Goal: Communication & Community: Answer question/provide support

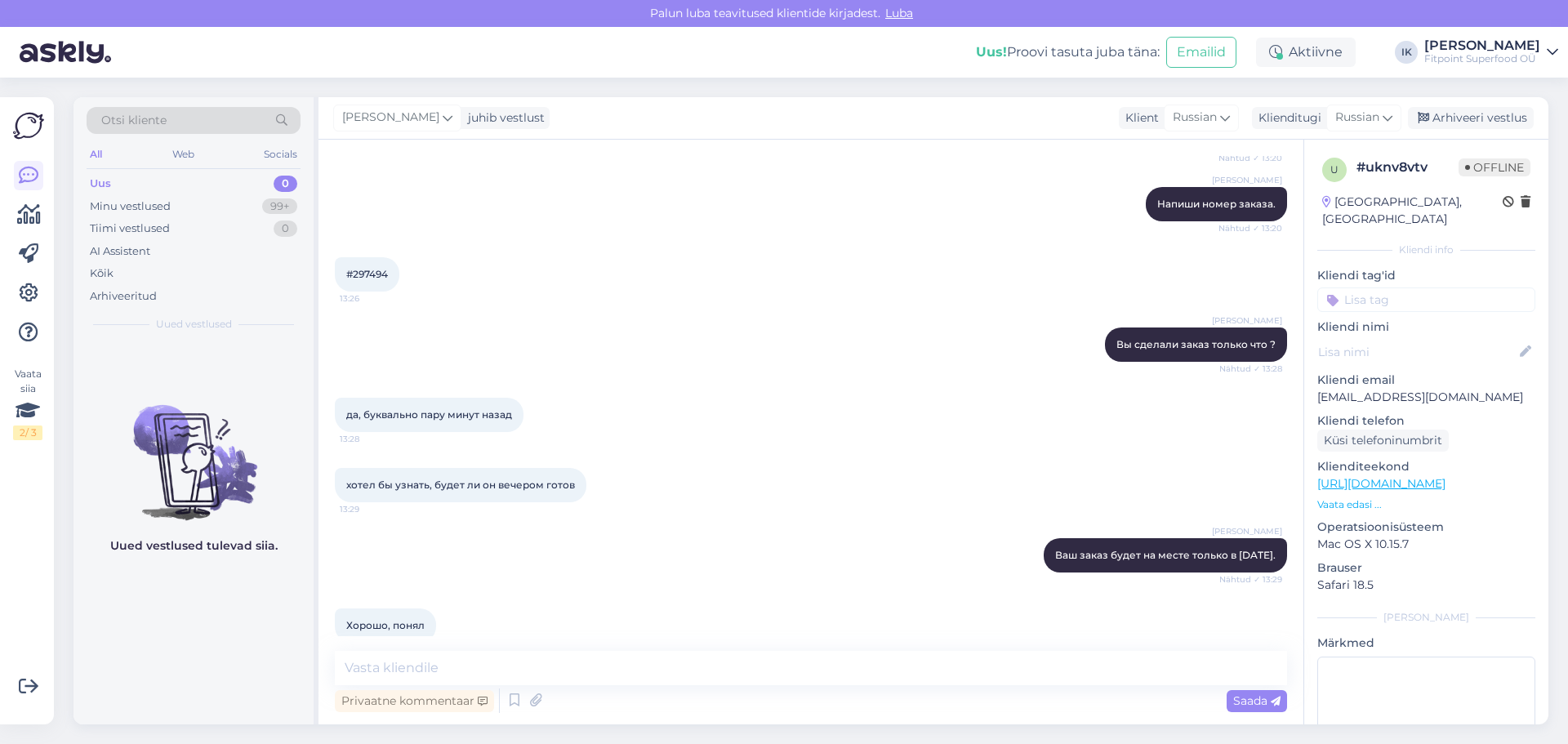
scroll to position [327, 0]
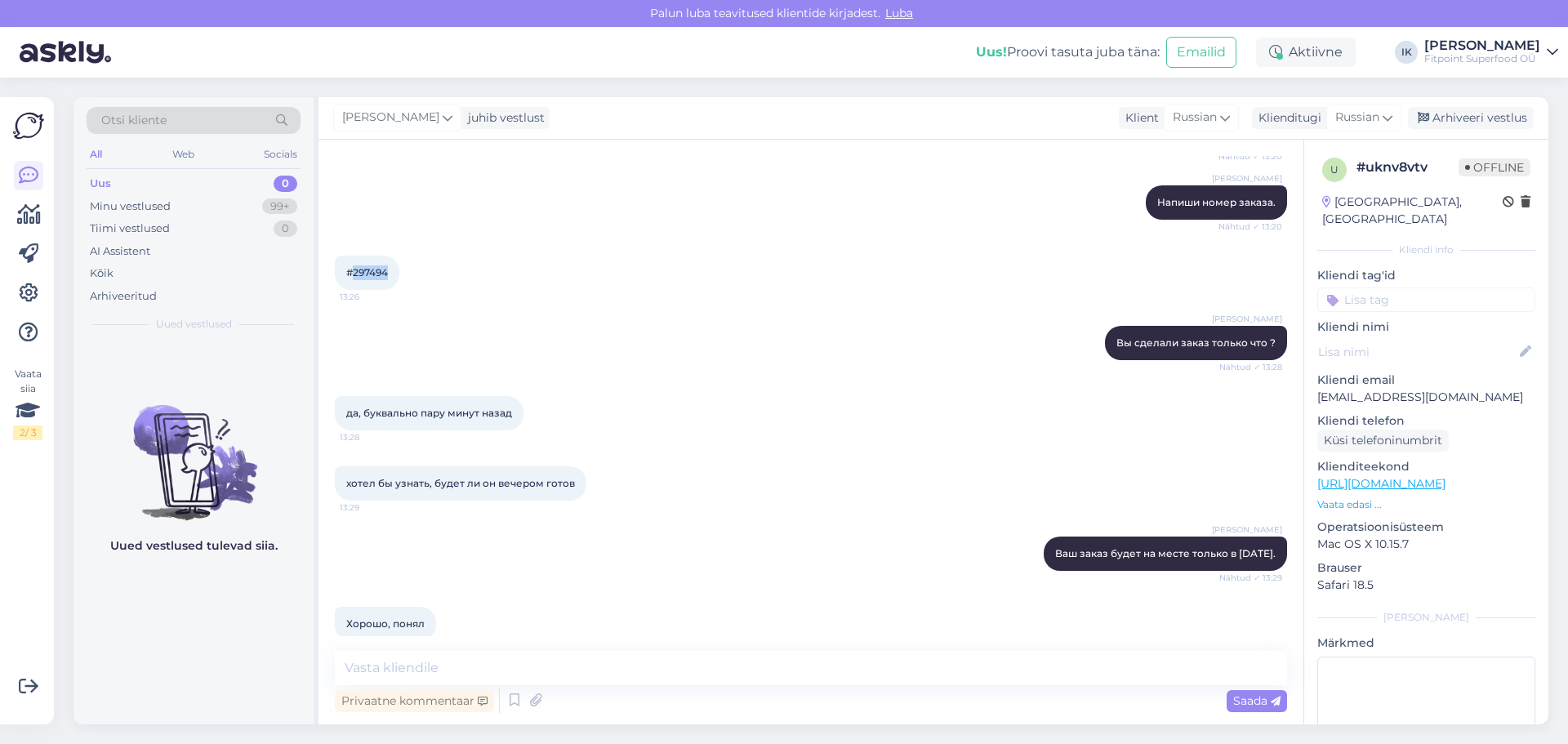
drag, startPoint x: 393, startPoint y: 276, endPoint x: 362, endPoint y: 274, distance: 31.1
click at [355, 275] on div "#297494 13:26" at bounding box center [367, 272] width 65 height 34
copy span "297494"
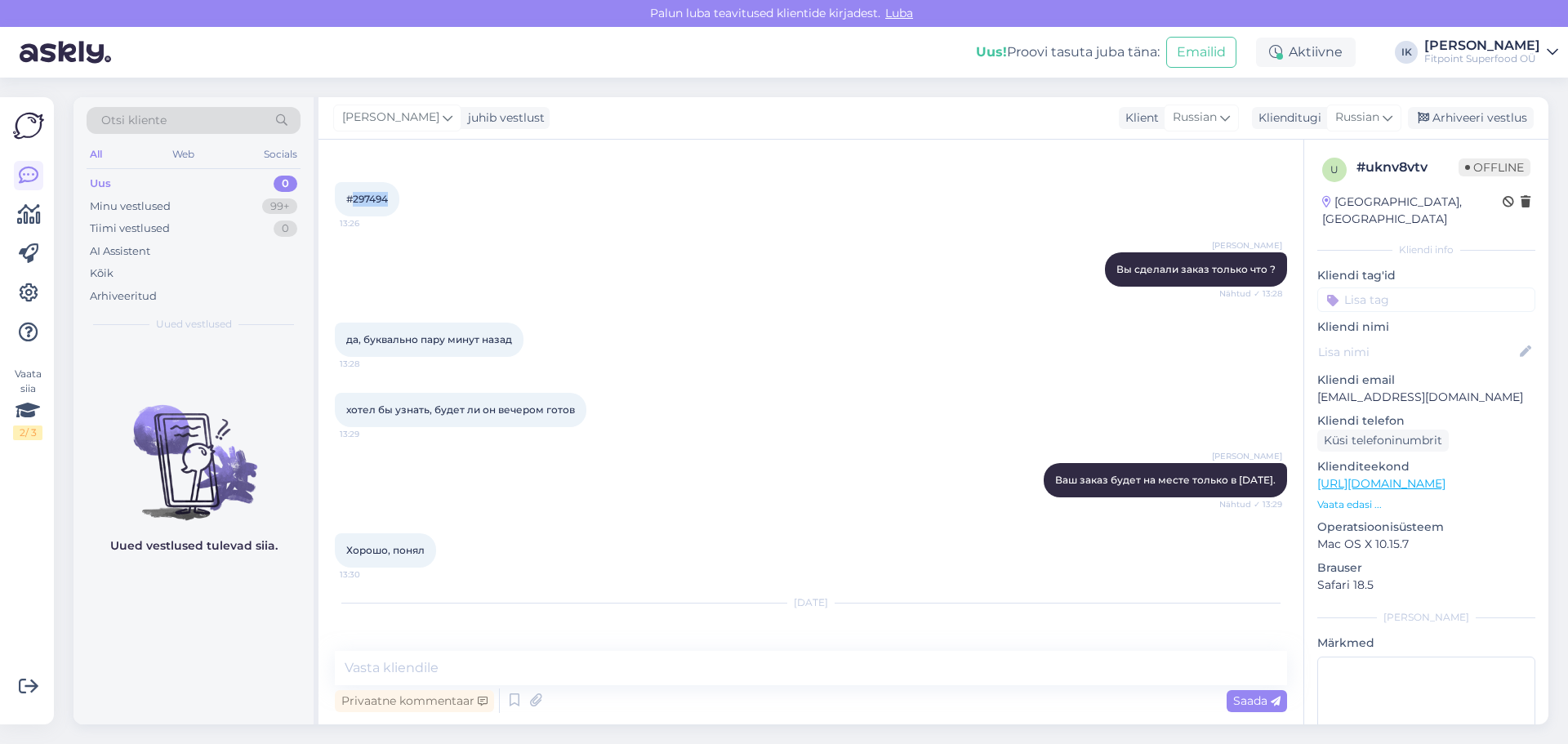
scroll to position [469, 0]
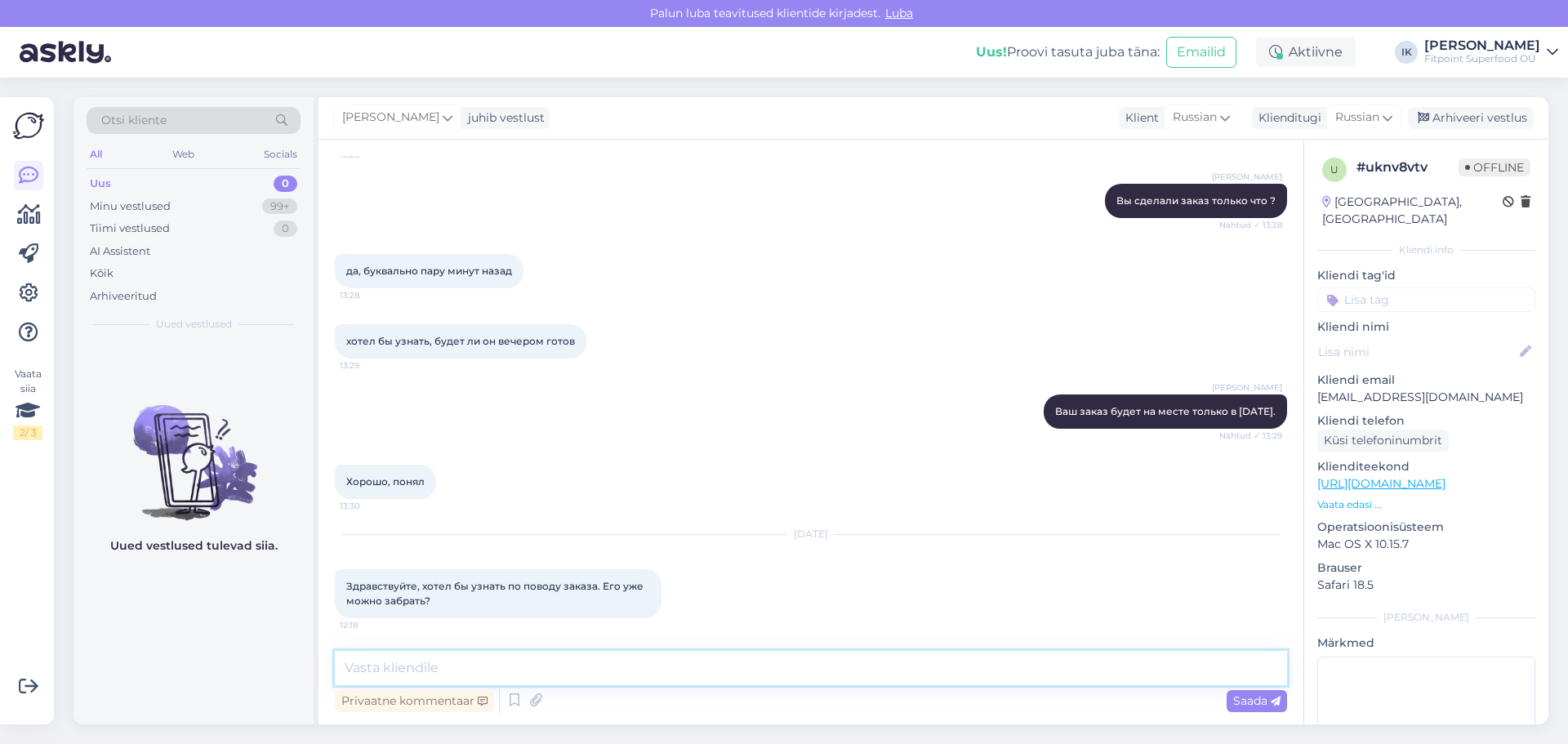
drag, startPoint x: 582, startPoint y: 667, endPoint x: 583, endPoint y: 676, distance: 9.1
click at [582, 671] on textarea at bounding box center [810, 668] width 953 height 34
type textarea "P"
type textarea "Здравствуйте"
click at [1275, 696] on span "Saada" at bounding box center [1257, 701] width 48 height 14
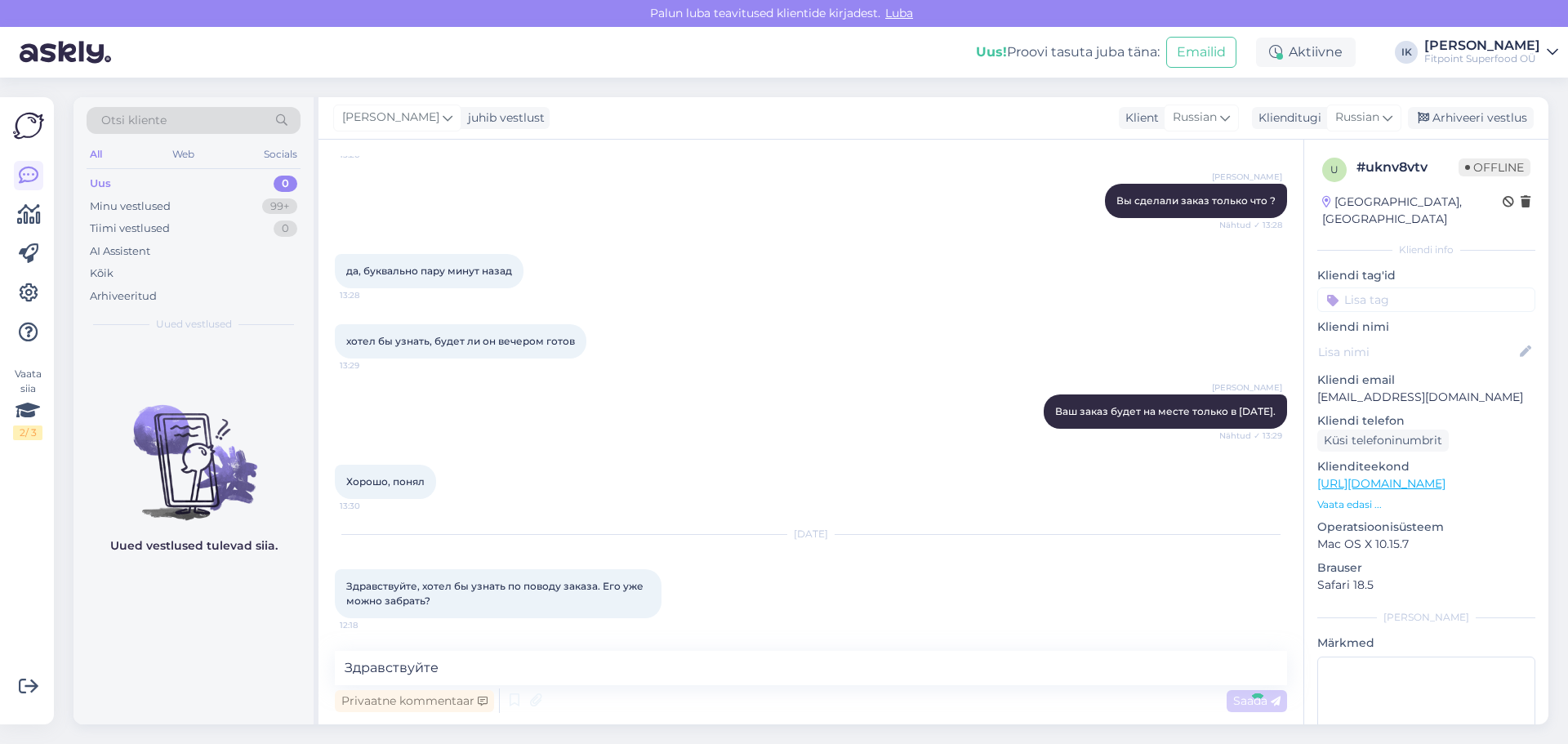
scroll to position [539, 0]
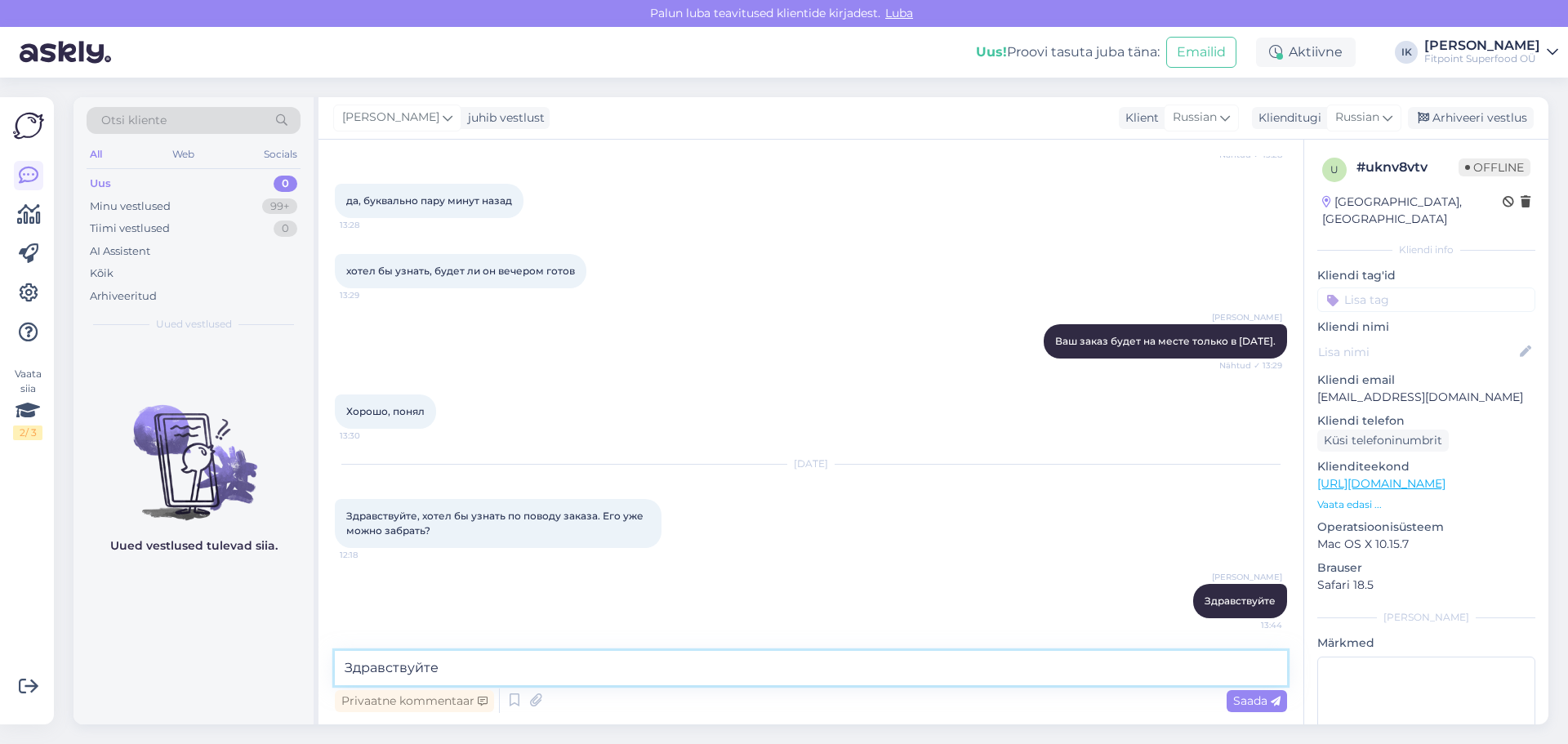
click at [1027, 674] on textarea "Здравствуйте" at bounding box center [810, 668] width 953 height 34
type textarea "Ваш заказ поступит в магазин ближе к вечеру"
click at [1250, 701] on span "Saada" at bounding box center [1257, 701] width 48 height 14
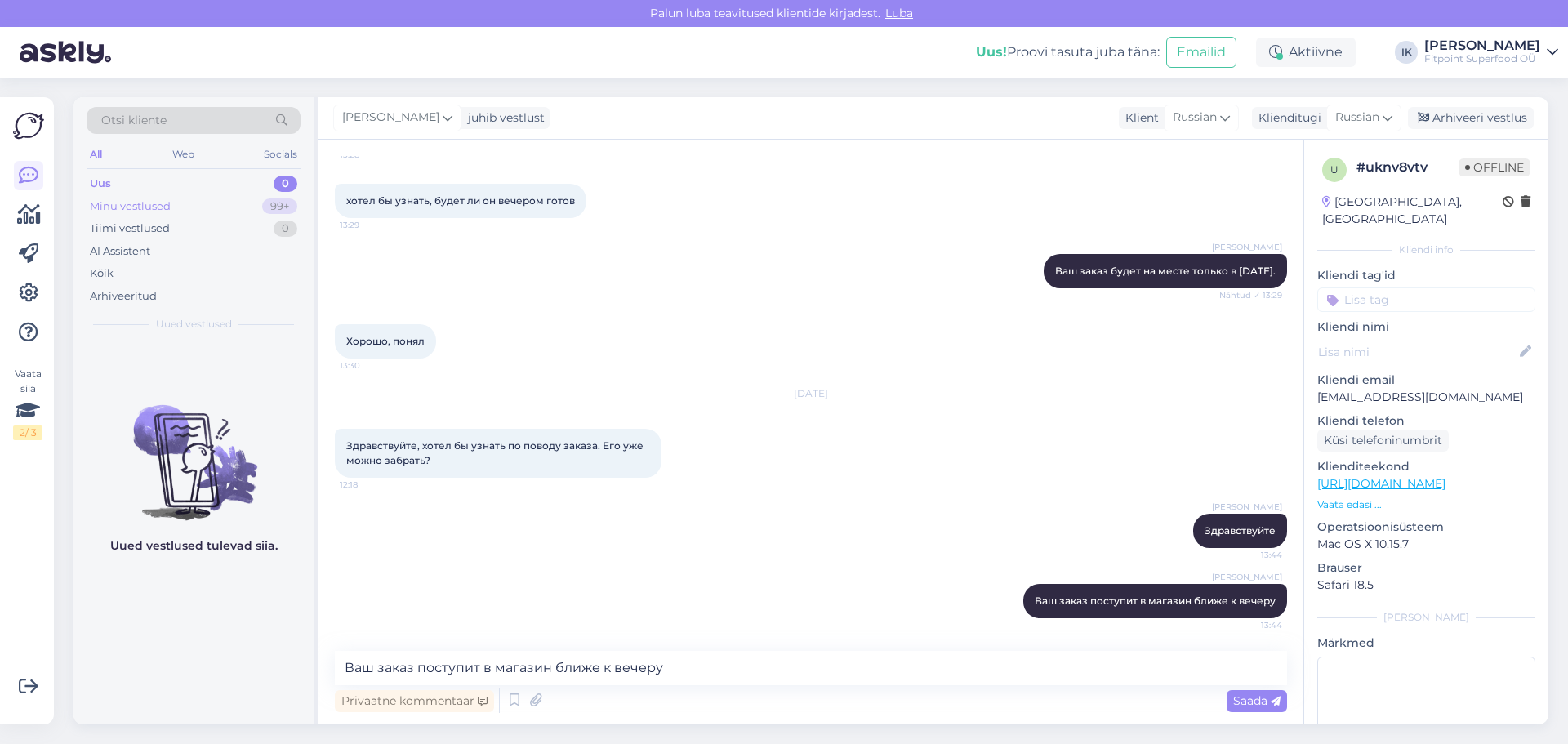
click at [185, 199] on div "Minu vestlused 99+" at bounding box center [193, 206] width 214 height 23
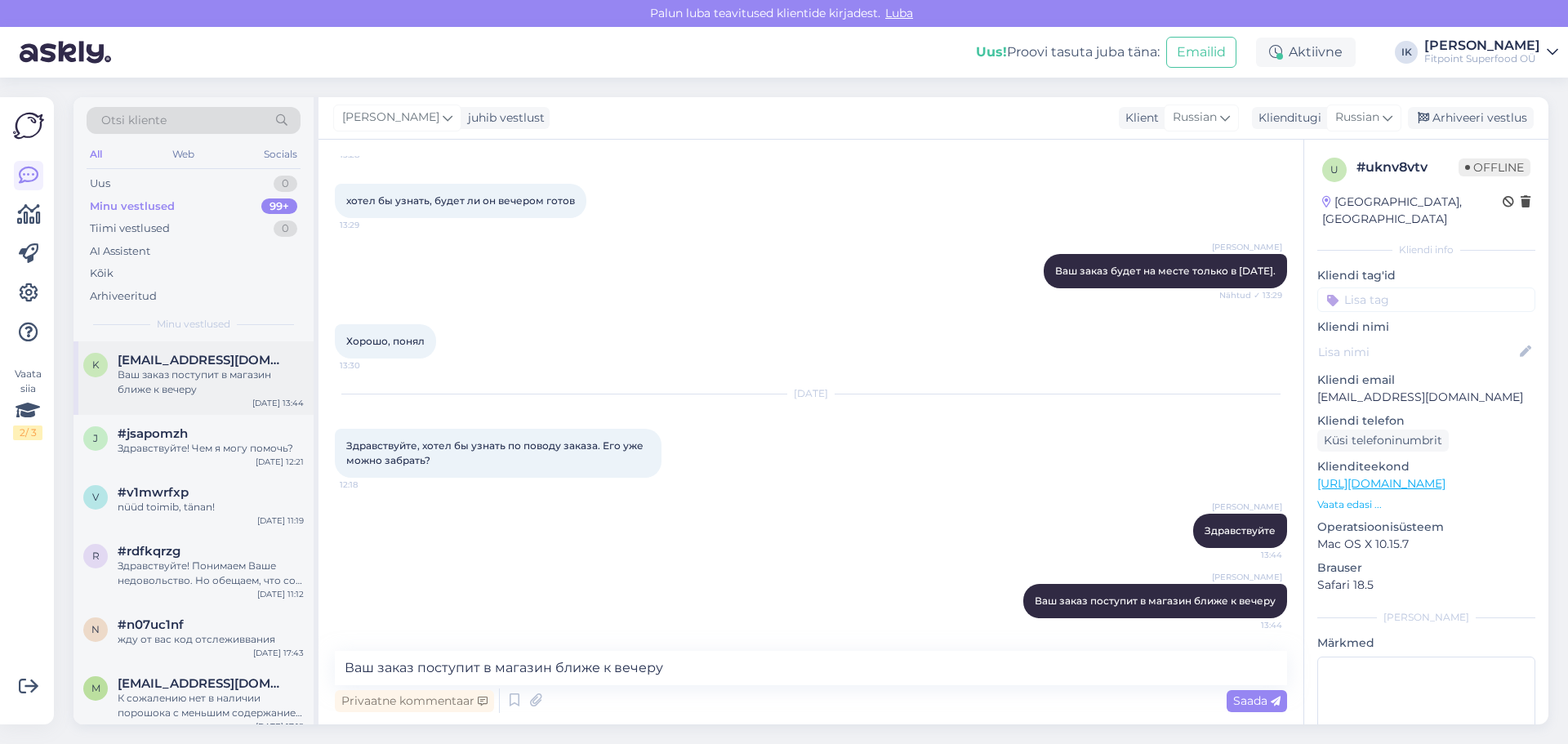
click at [235, 378] on div "Ваш заказ поступит в магазин ближе к вечеру" at bounding box center [210, 382] width 186 height 30
click at [192, 454] on div "Здравствуйте! Чем я могу помочь?" at bounding box center [210, 448] width 186 height 14
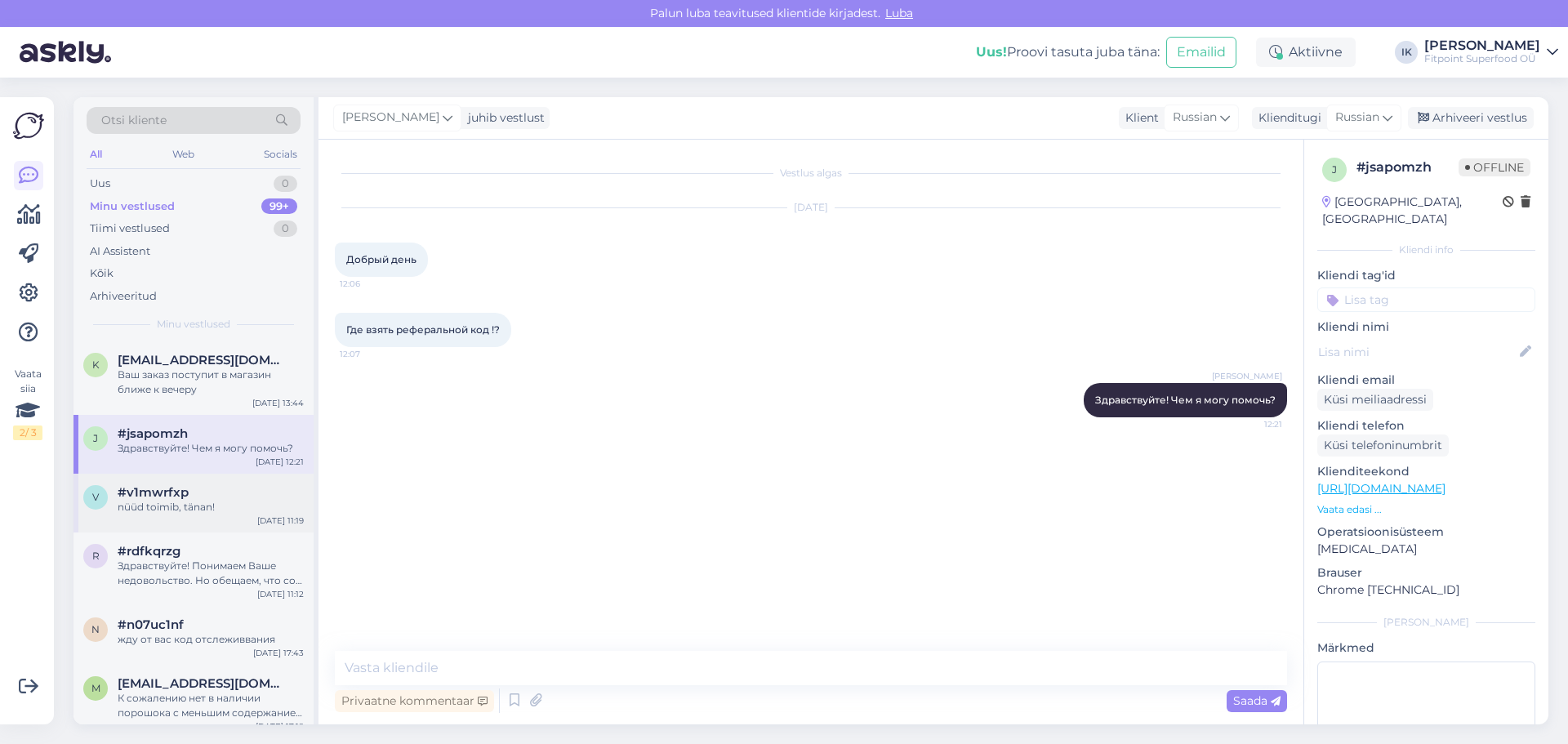
click at [188, 506] on div "nüüd toimib, tänan!" at bounding box center [210, 506] width 186 height 14
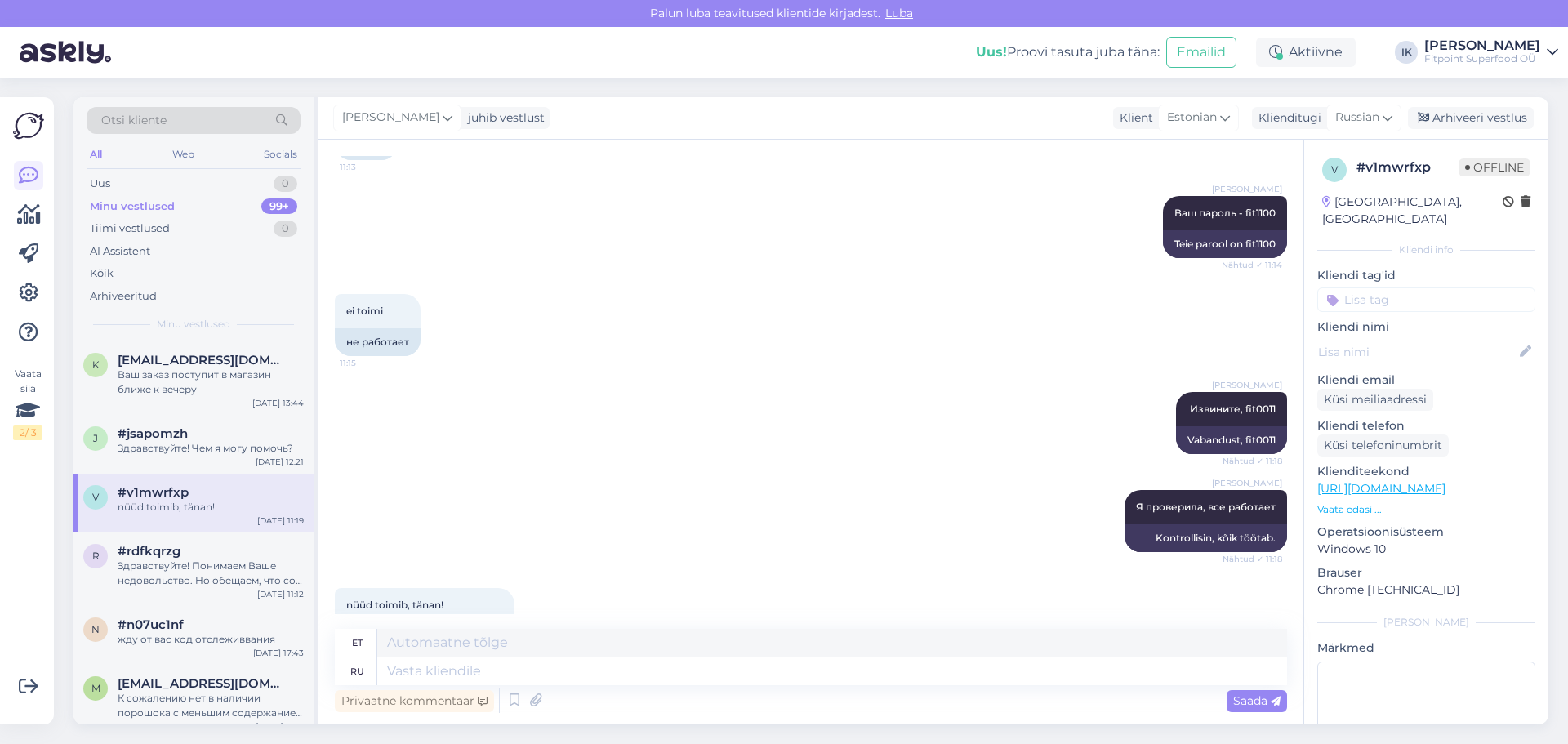
scroll to position [605, 0]
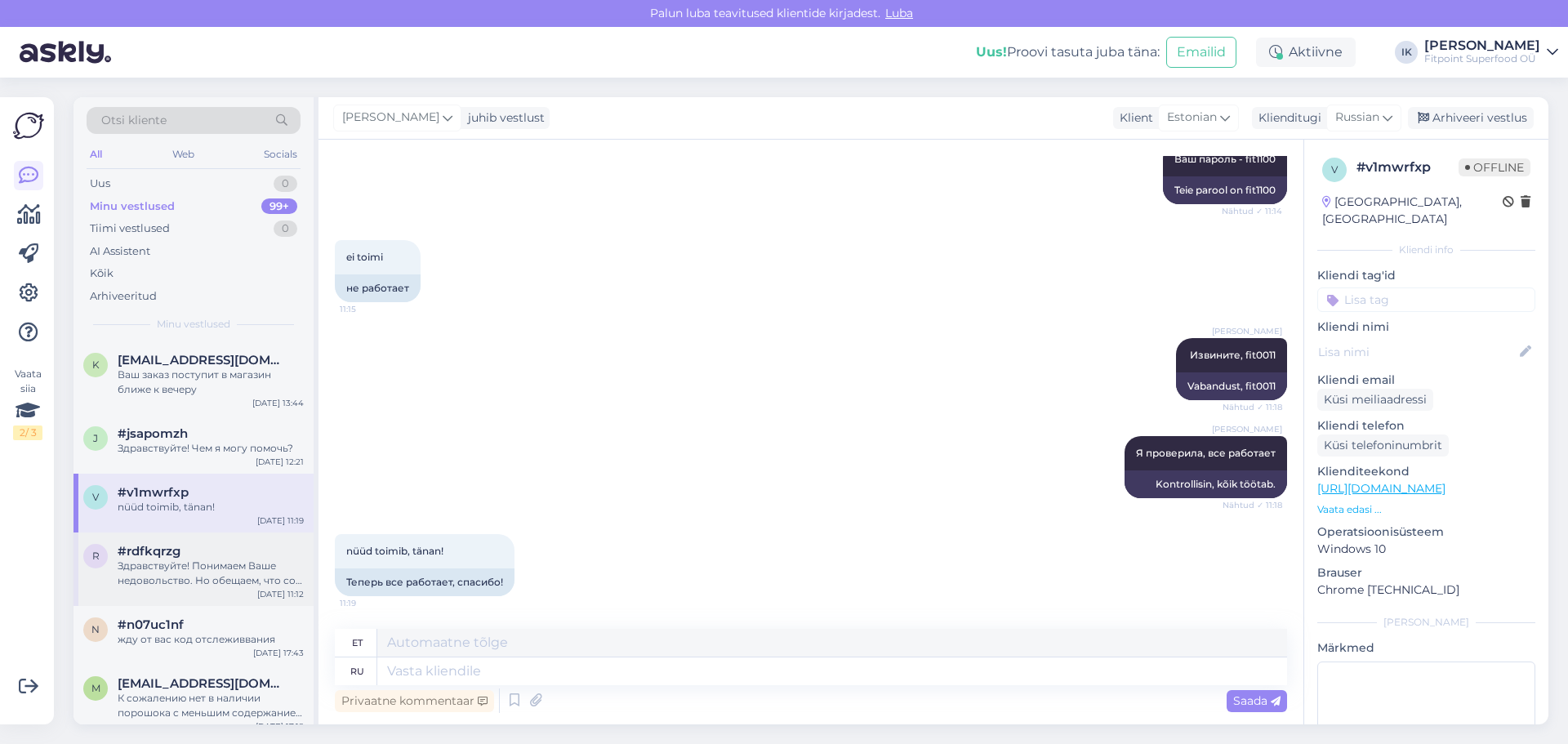
click at [158, 560] on div "Здравствуйте! Понимаем Ваше недовольство. Но обещаем, что со временем работа са…" at bounding box center [210, 573] width 186 height 30
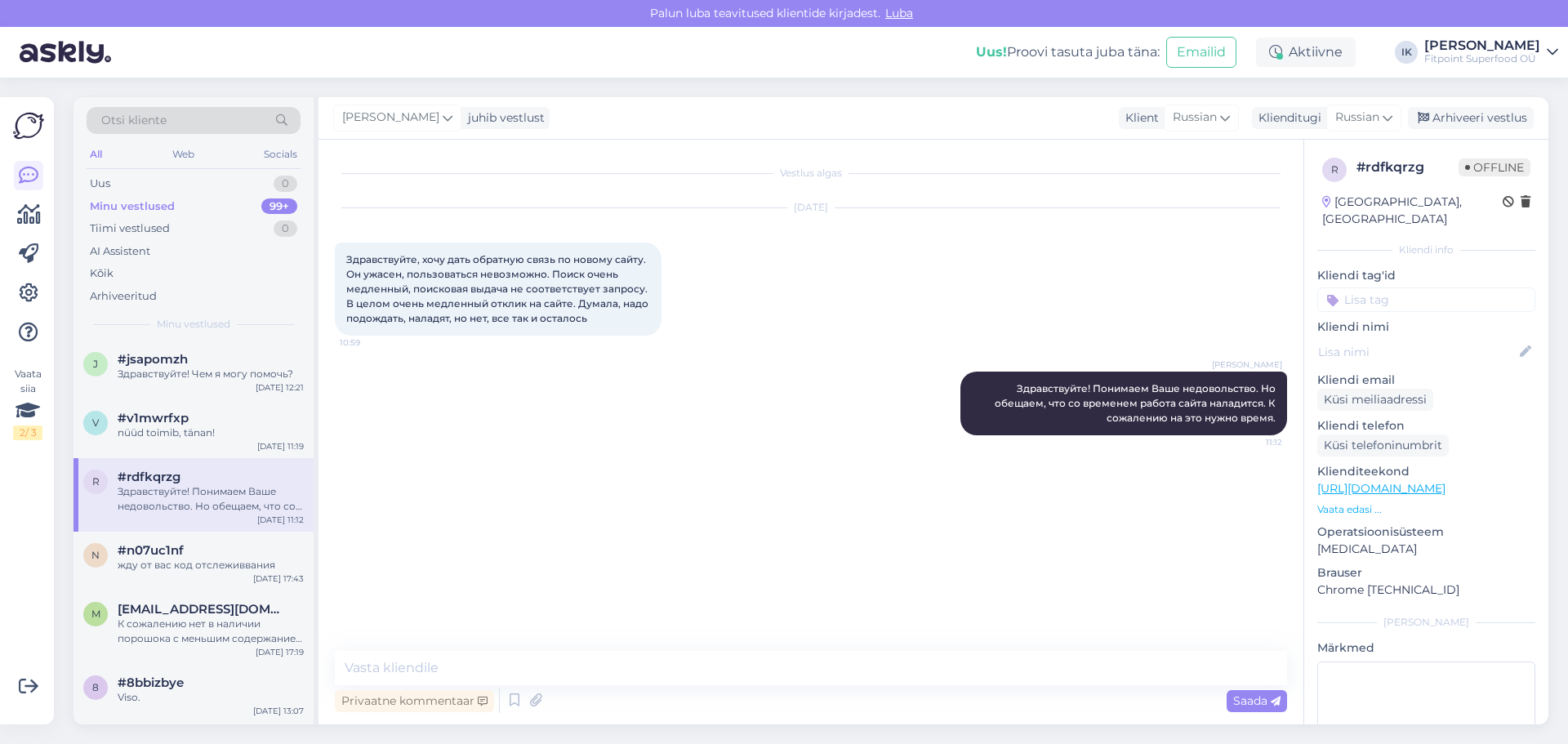
scroll to position [163, 0]
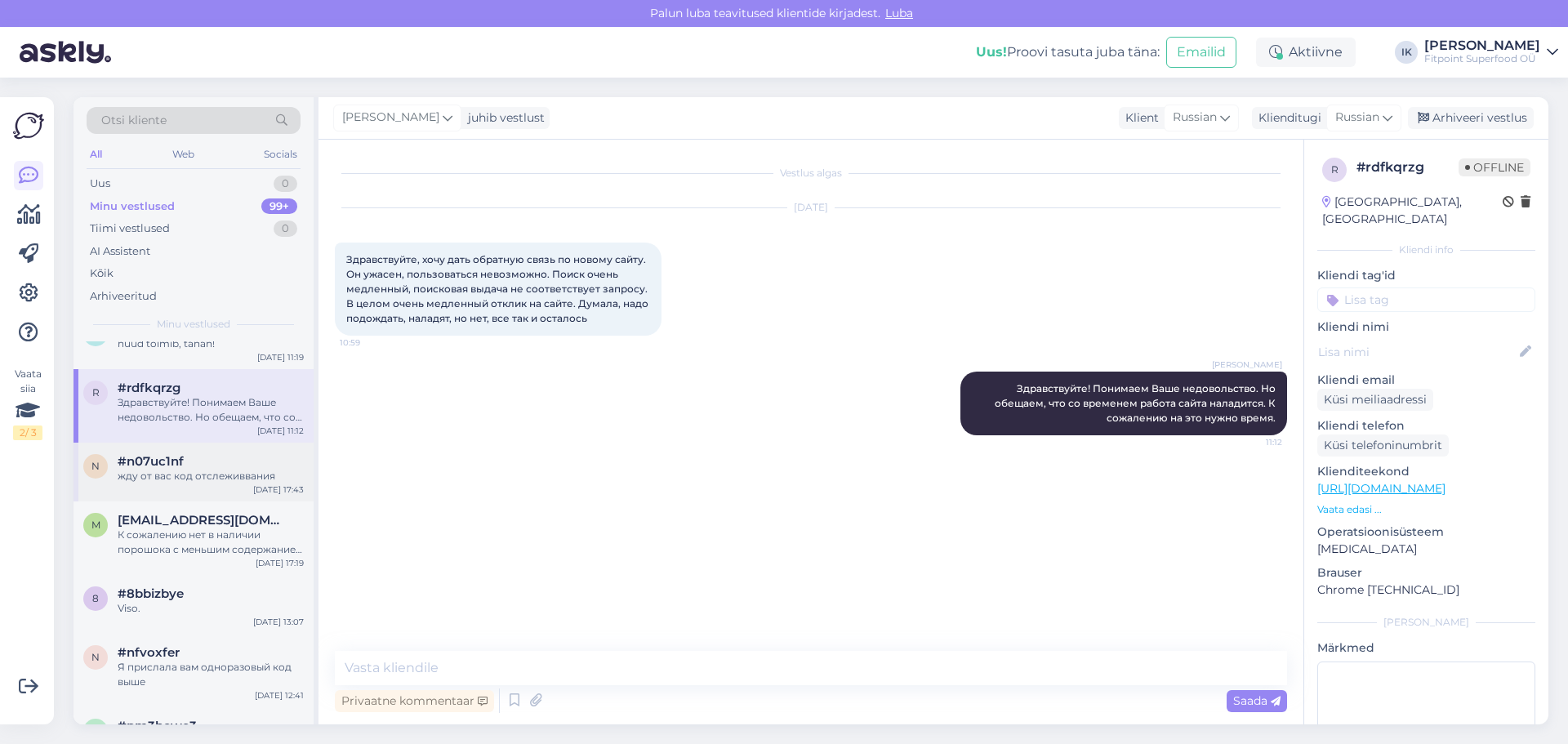
click at [203, 457] on div "#n07uc1nf" at bounding box center [210, 461] width 186 height 14
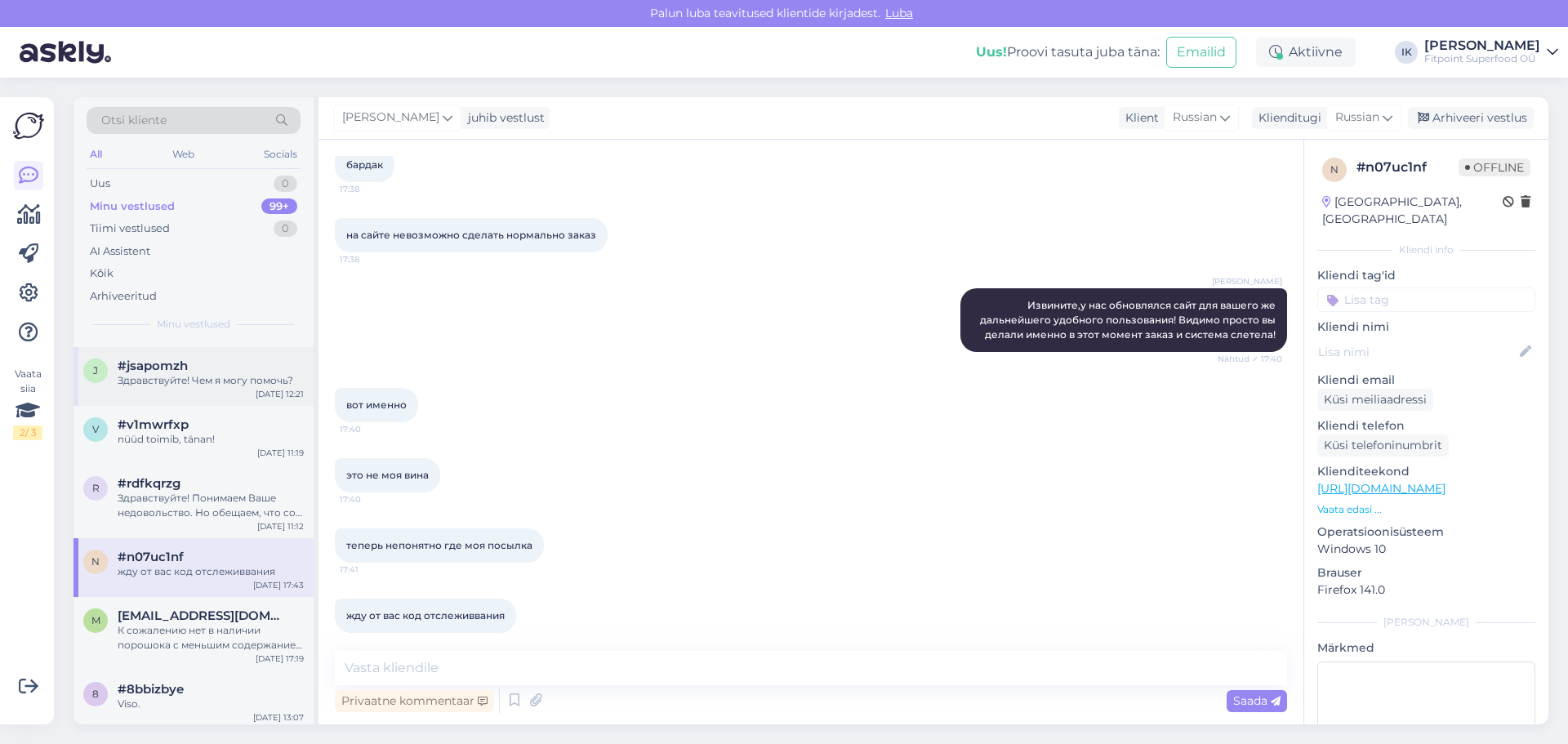
scroll to position [0, 0]
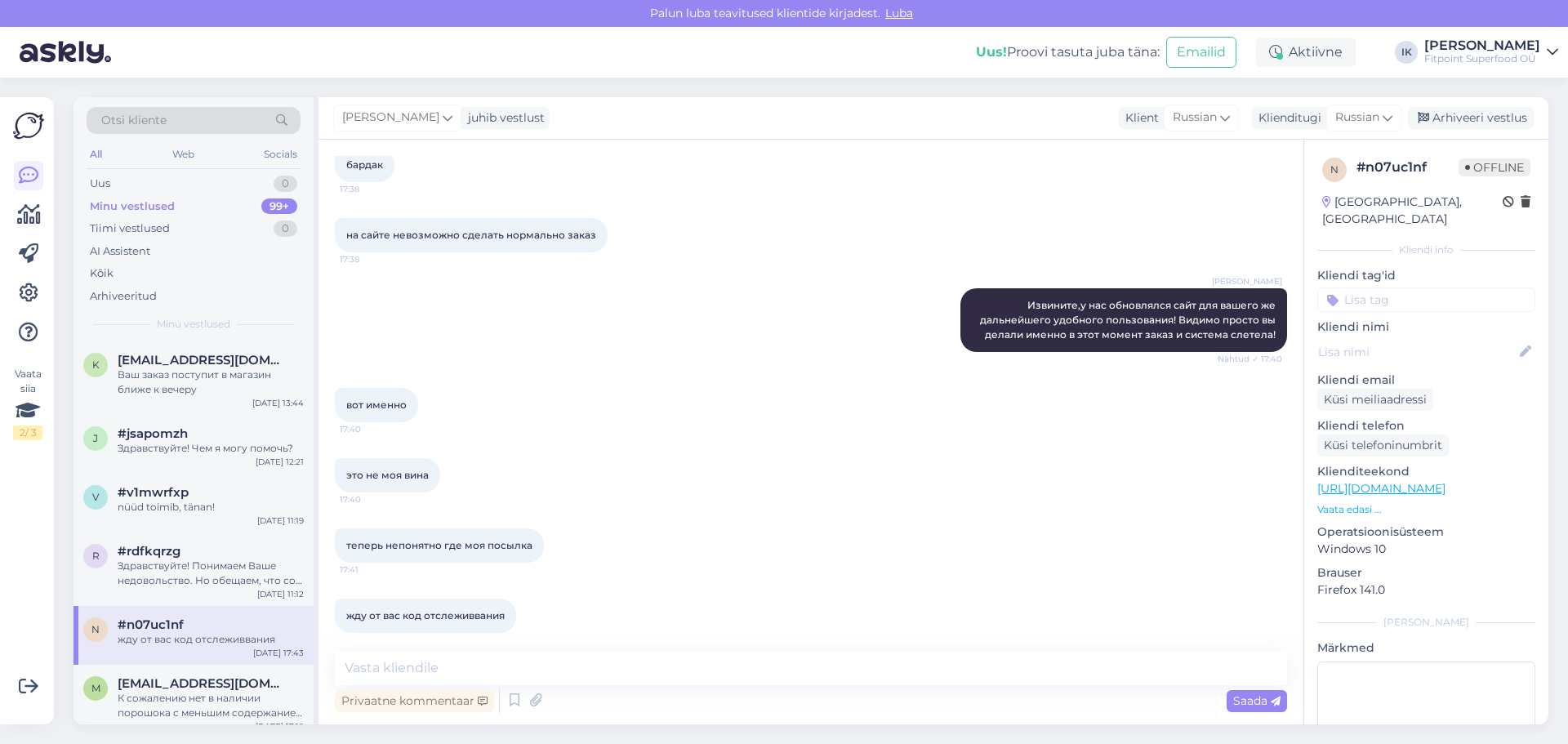
click at [90, 53] on img at bounding box center [65, 52] width 91 height 50
click at [186, 200] on div "Minu vestlused 99+" at bounding box center [193, 206] width 214 height 23
click at [193, 181] on div "Uus 1" at bounding box center [193, 183] width 214 height 23
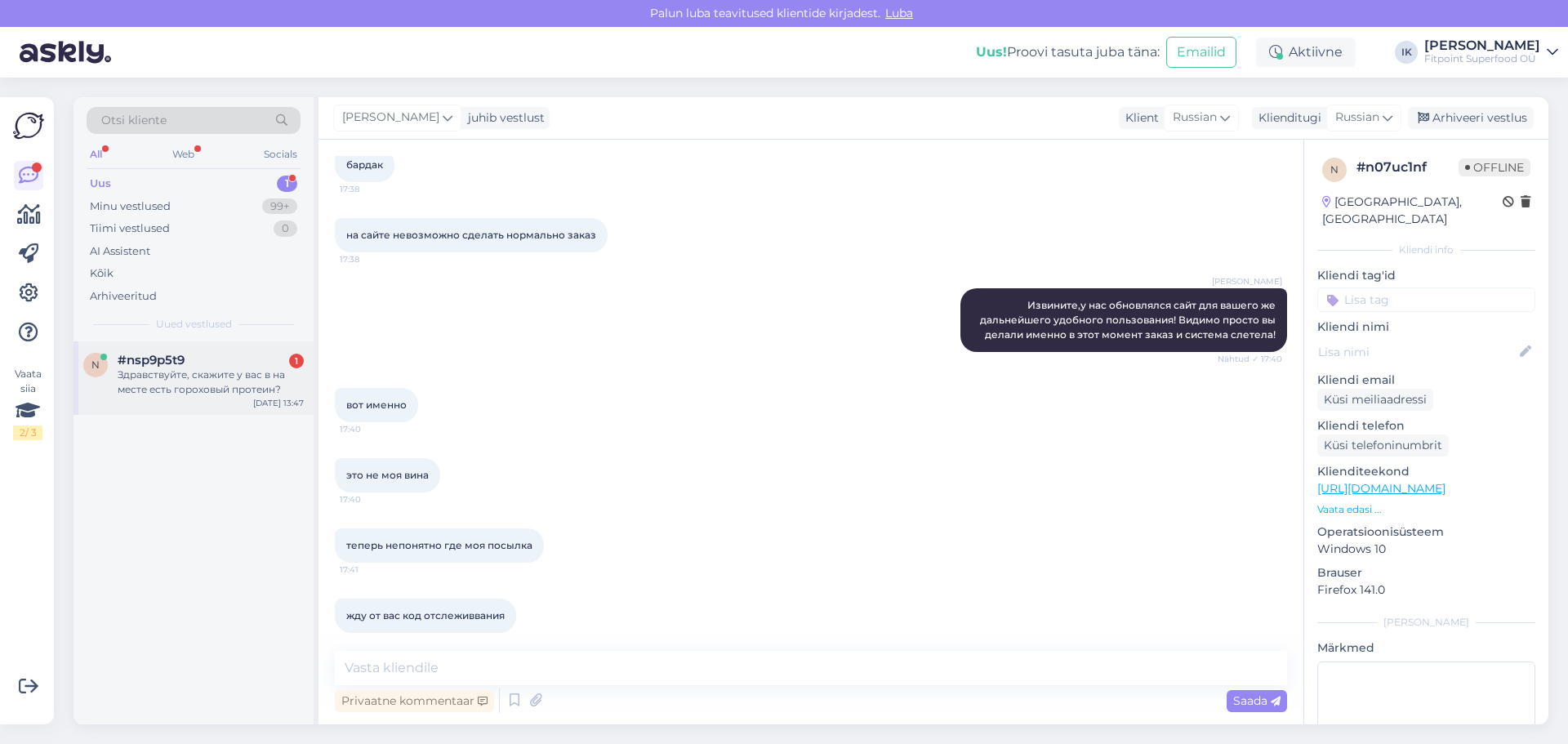
click at [211, 361] on div "#nsp9p5t9 1" at bounding box center [210, 360] width 186 height 14
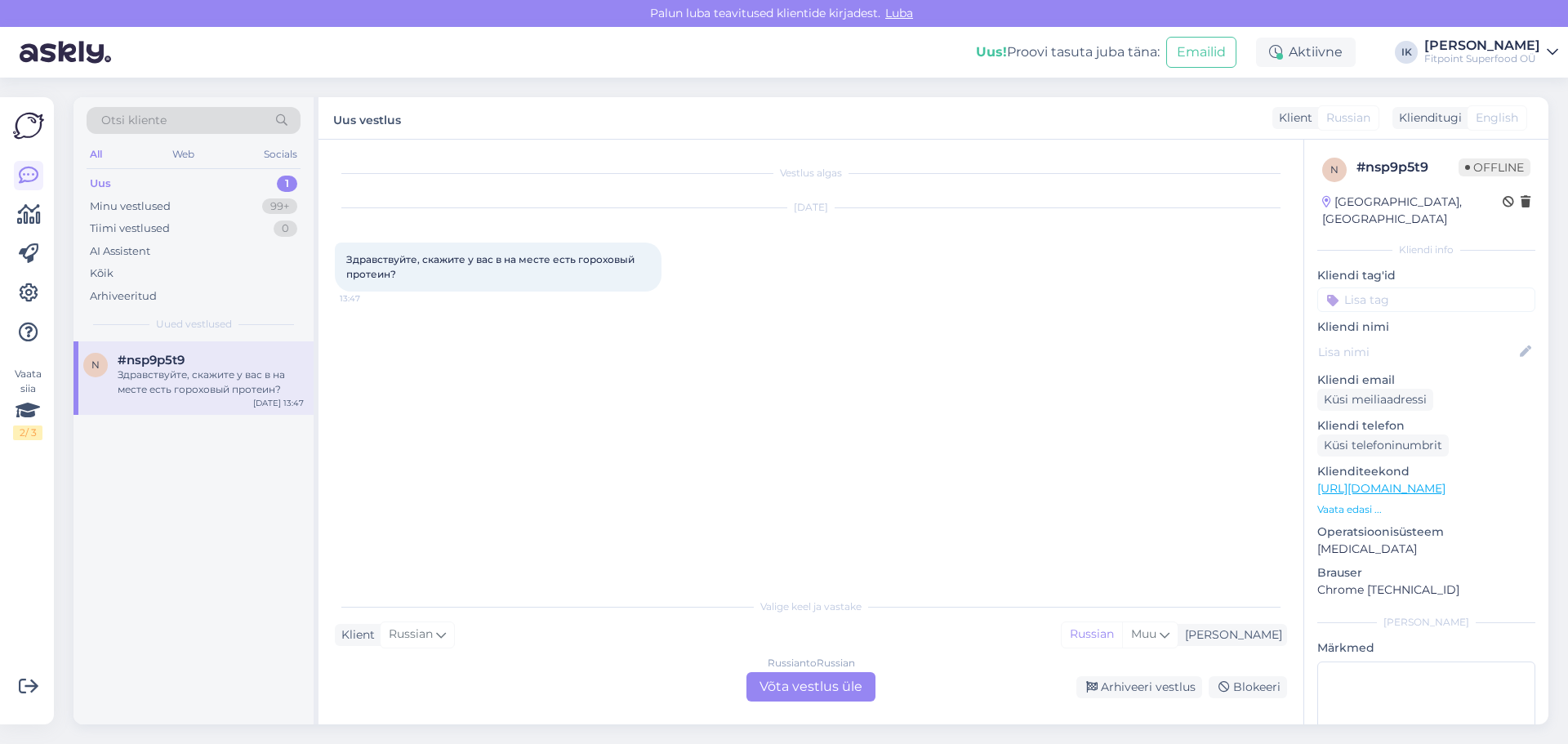
click at [816, 684] on div "Russian to Russian Võta vestlus üle" at bounding box center [811, 687] width 129 height 30
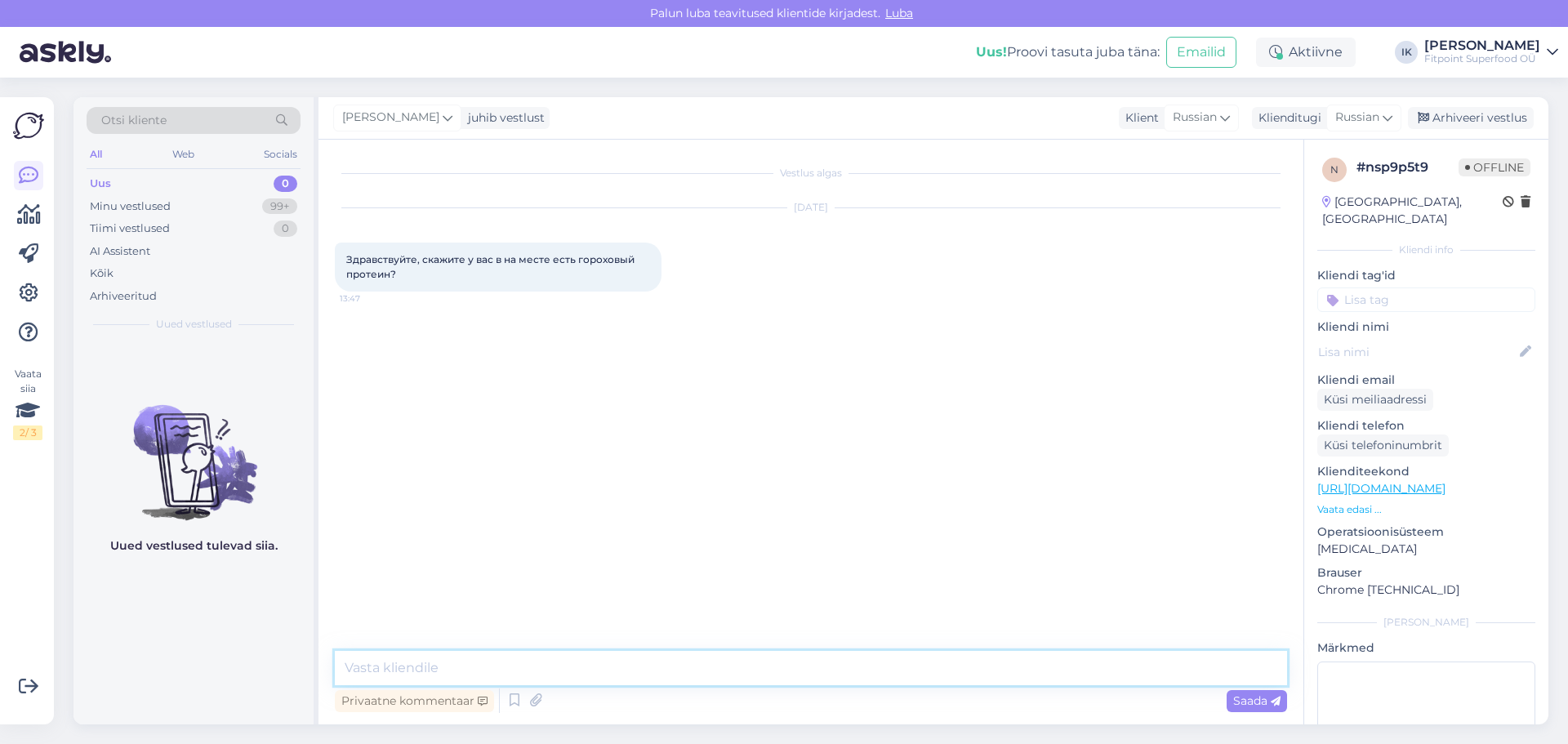
click at [677, 677] on textarea at bounding box center [810, 668] width 953 height 34
type textarea "Здравствуйте"
click at [1264, 696] on span "Saada" at bounding box center [1257, 701] width 48 height 14
click at [584, 659] on textarea at bounding box center [810, 668] width 953 height 34
type textarea "В каком магазине именно вас интересует ?"
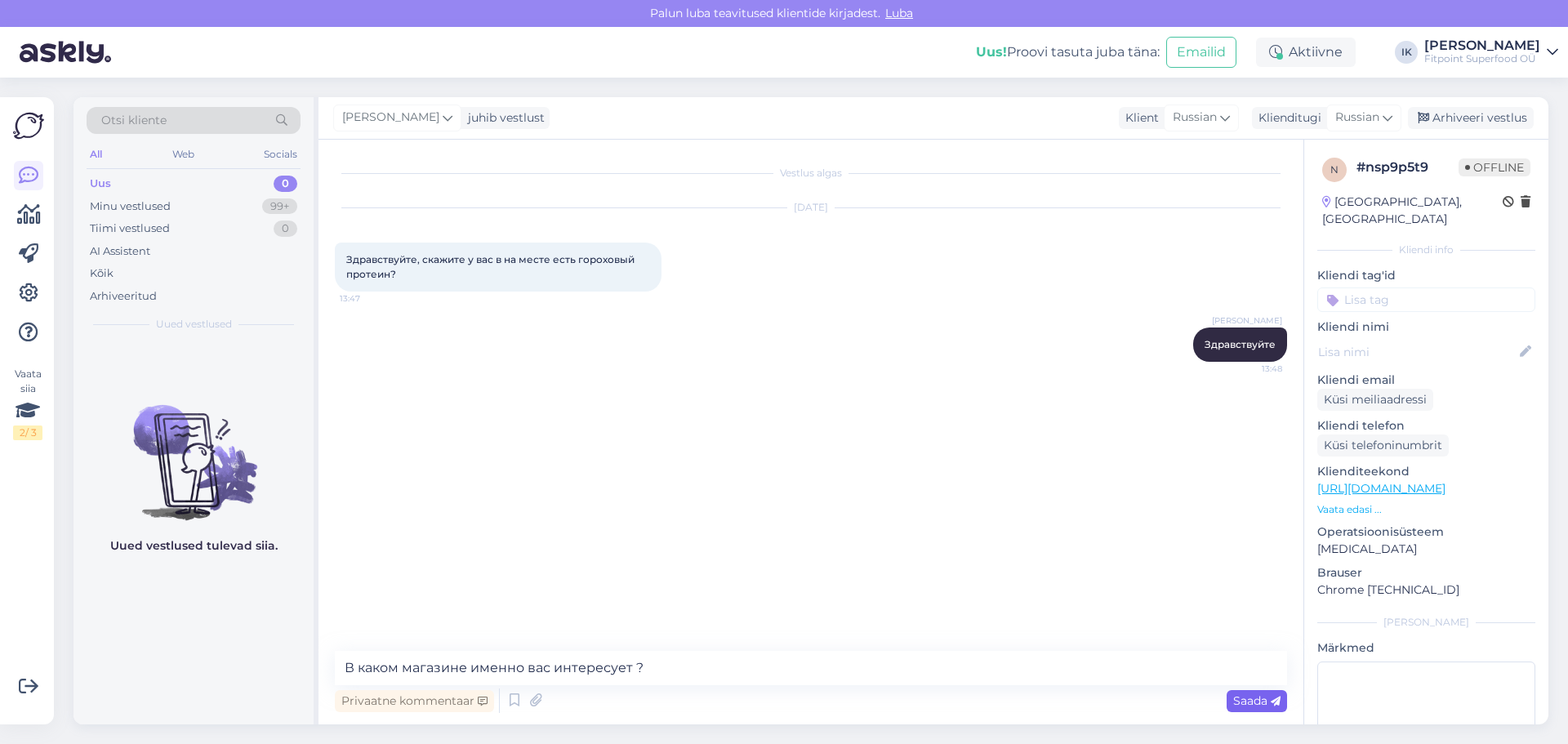
click at [1254, 699] on span "Saada" at bounding box center [1257, 701] width 48 height 14
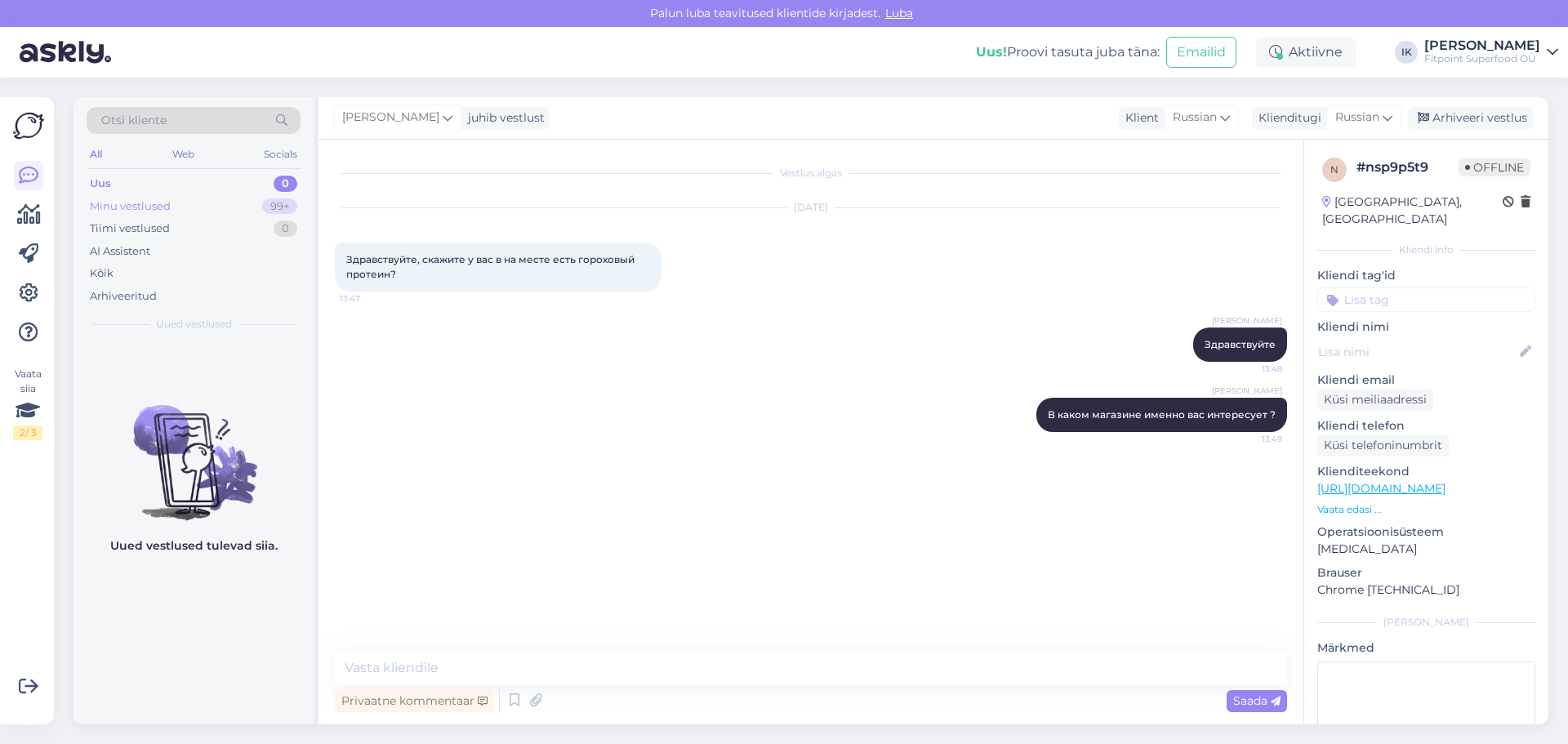
click at [146, 212] on div "Minu vestlused" at bounding box center [130, 206] width 81 height 16
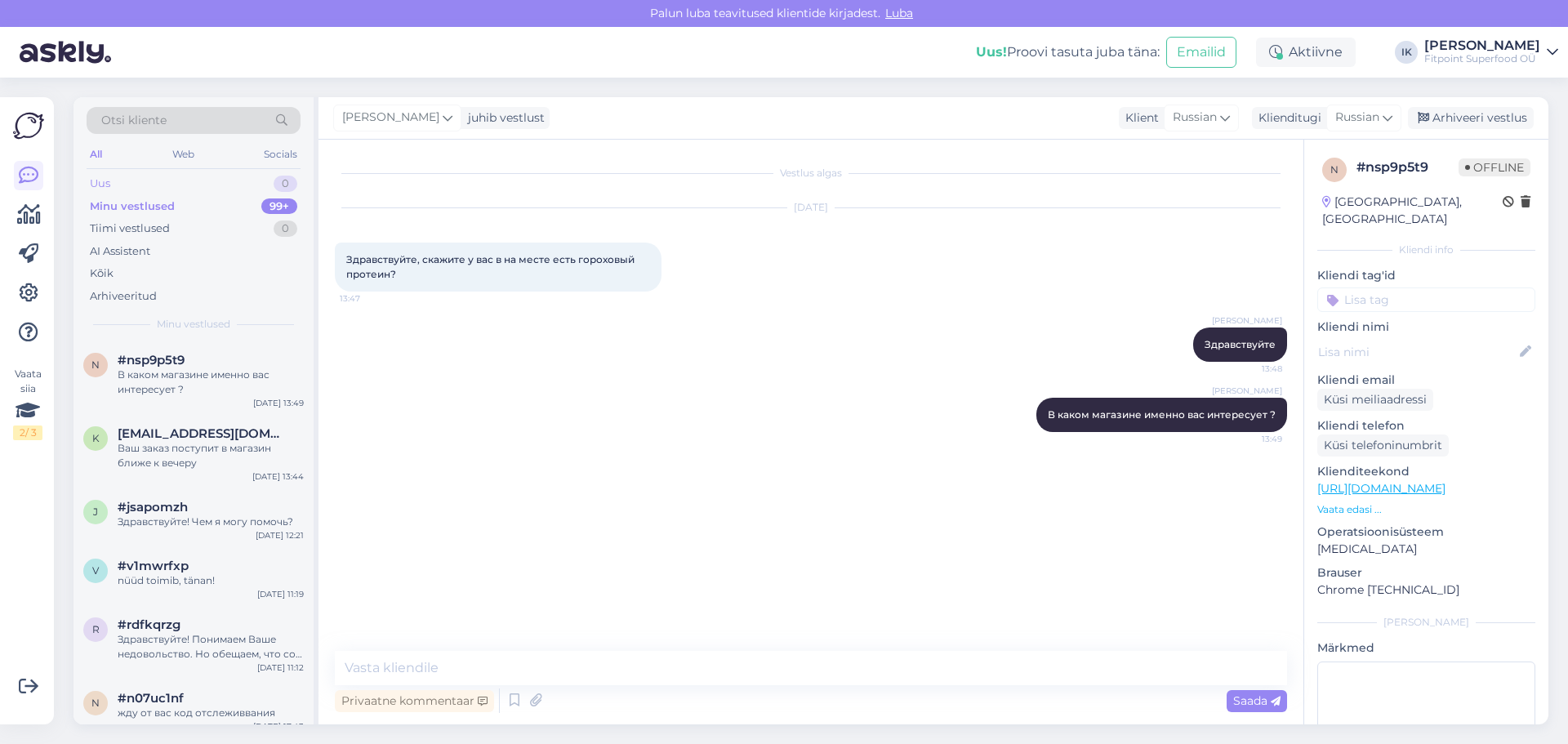
click at [147, 185] on div "Uus 0" at bounding box center [193, 183] width 214 height 23
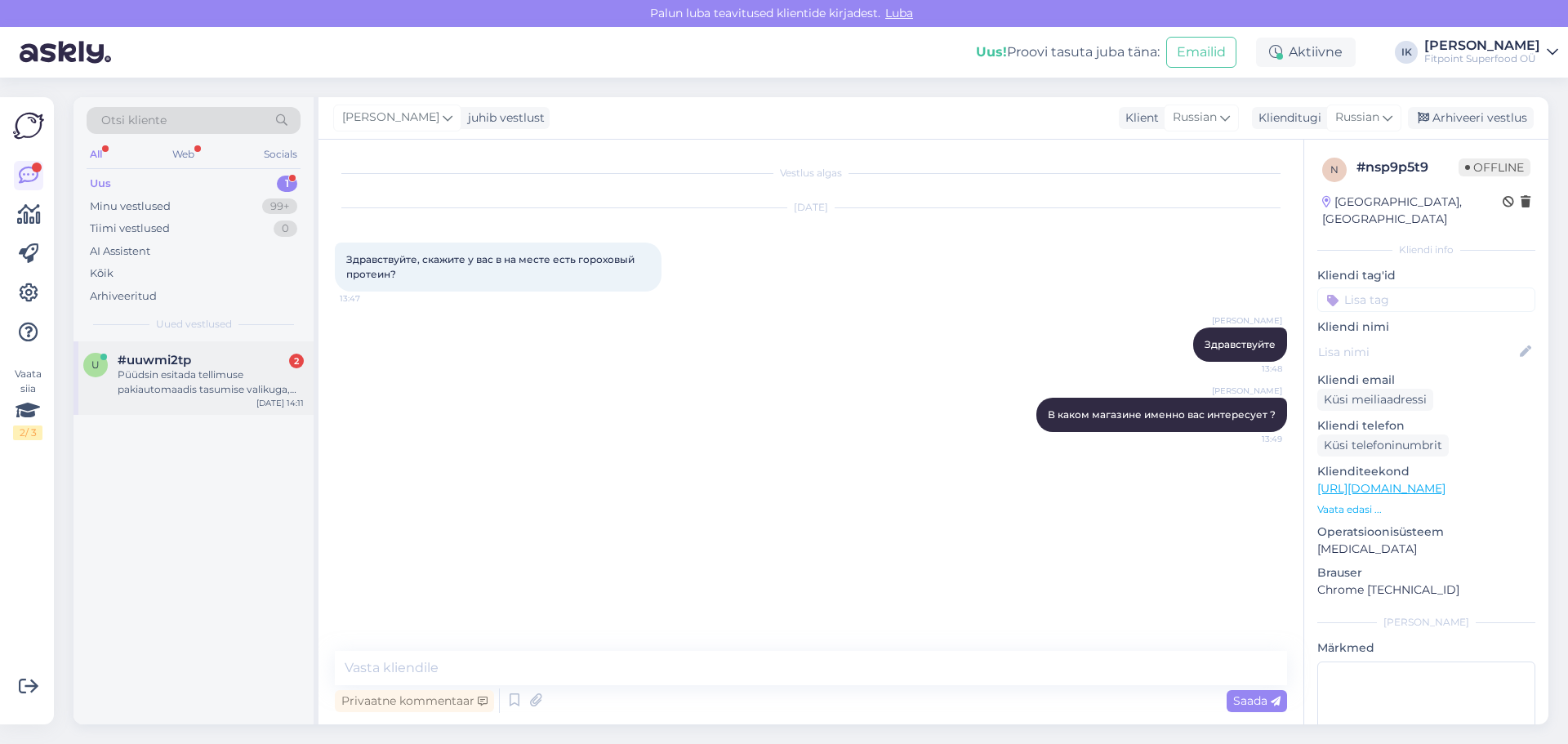
click at [189, 376] on div "Püüdsin esitada tellimuse pakiautomaadis tasumise valikuga, kuid [PERSON_NAME] …" at bounding box center [210, 382] width 186 height 30
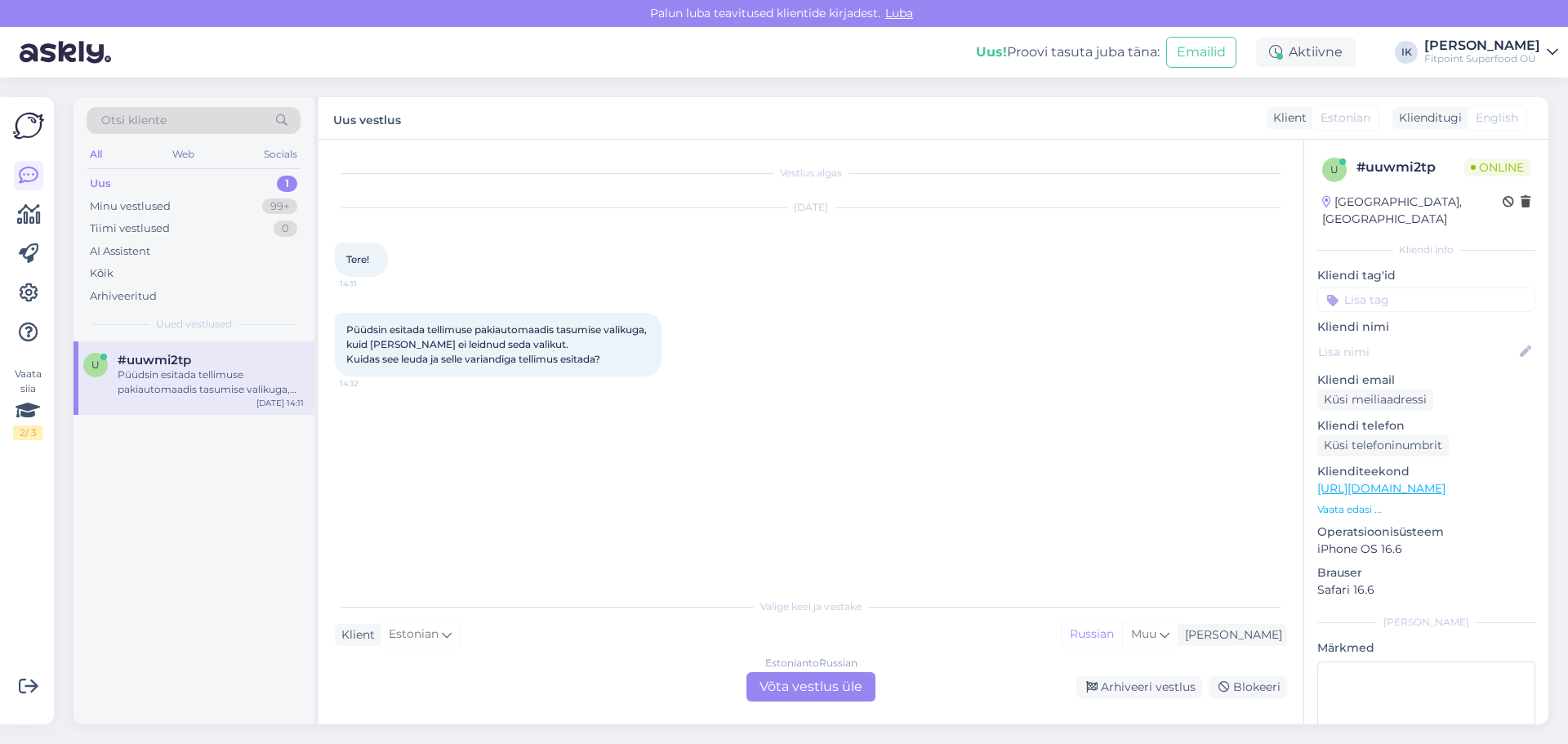
click at [844, 687] on div "Estonian to Russian Võta vestlus üle" at bounding box center [811, 687] width 129 height 30
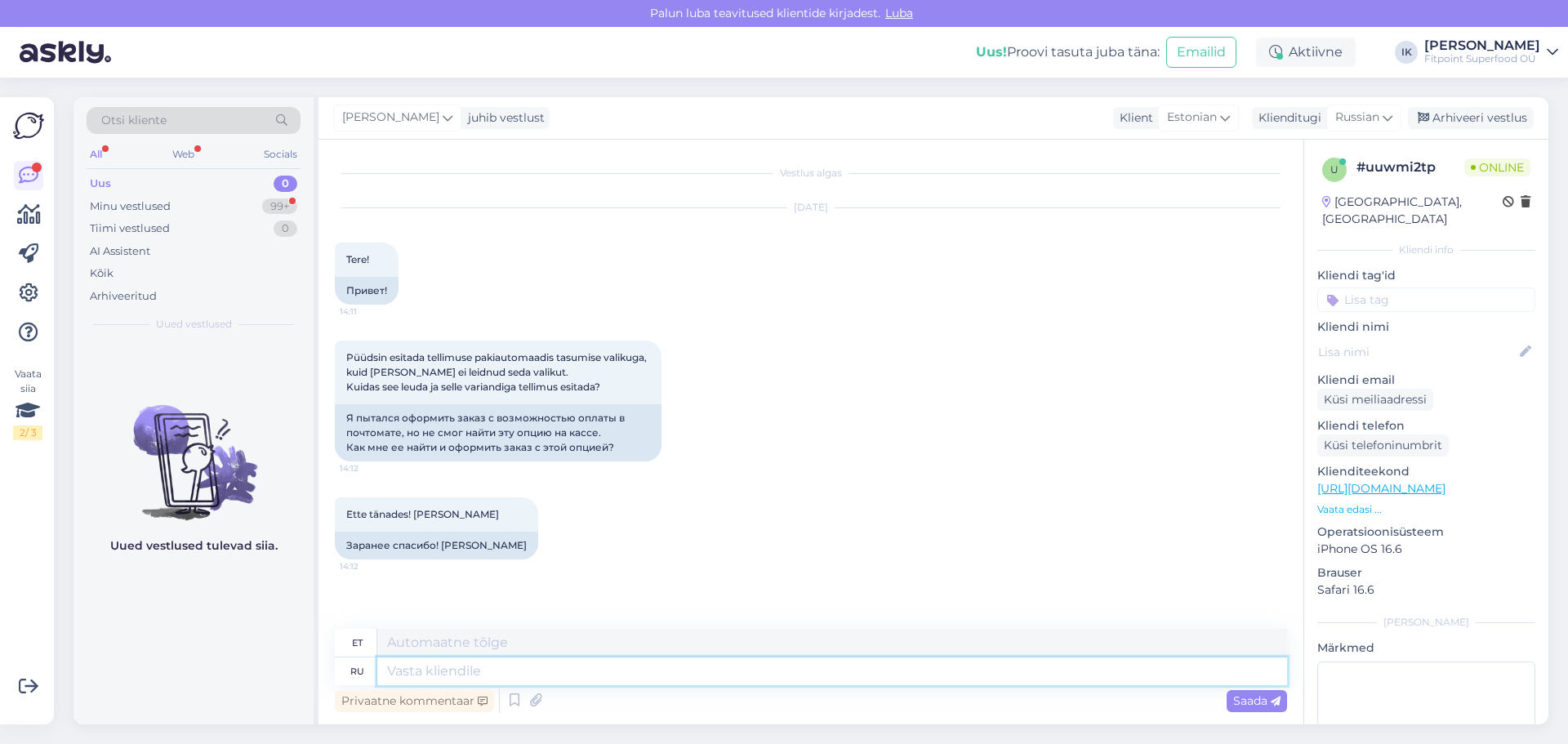
click at [598, 672] on textarea at bounding box center [832, 671] width 910 height 28
type textarea "Pl"
type textarea "P"
type textarea "Здравствуйте."
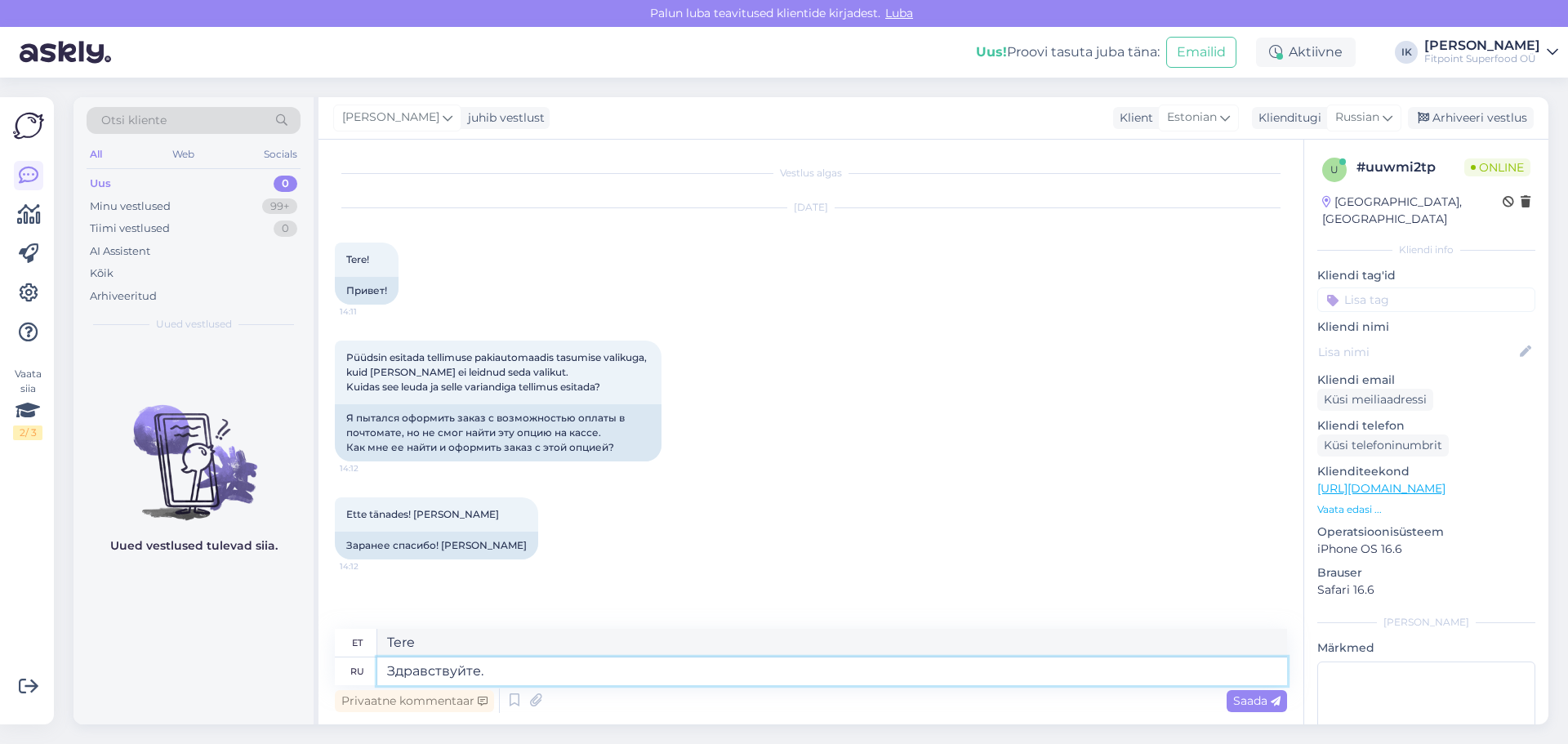
type textarea "Tere."
type textarea "Здравствуйте."
drag, startPoint x: 1245, startPoint y: 700, endPoint x: 1271, endPoint y: 703, distance: 26.2
click at [1252, 701] on span "Saada" at bounding box center [1257, 701] width 48 height 14
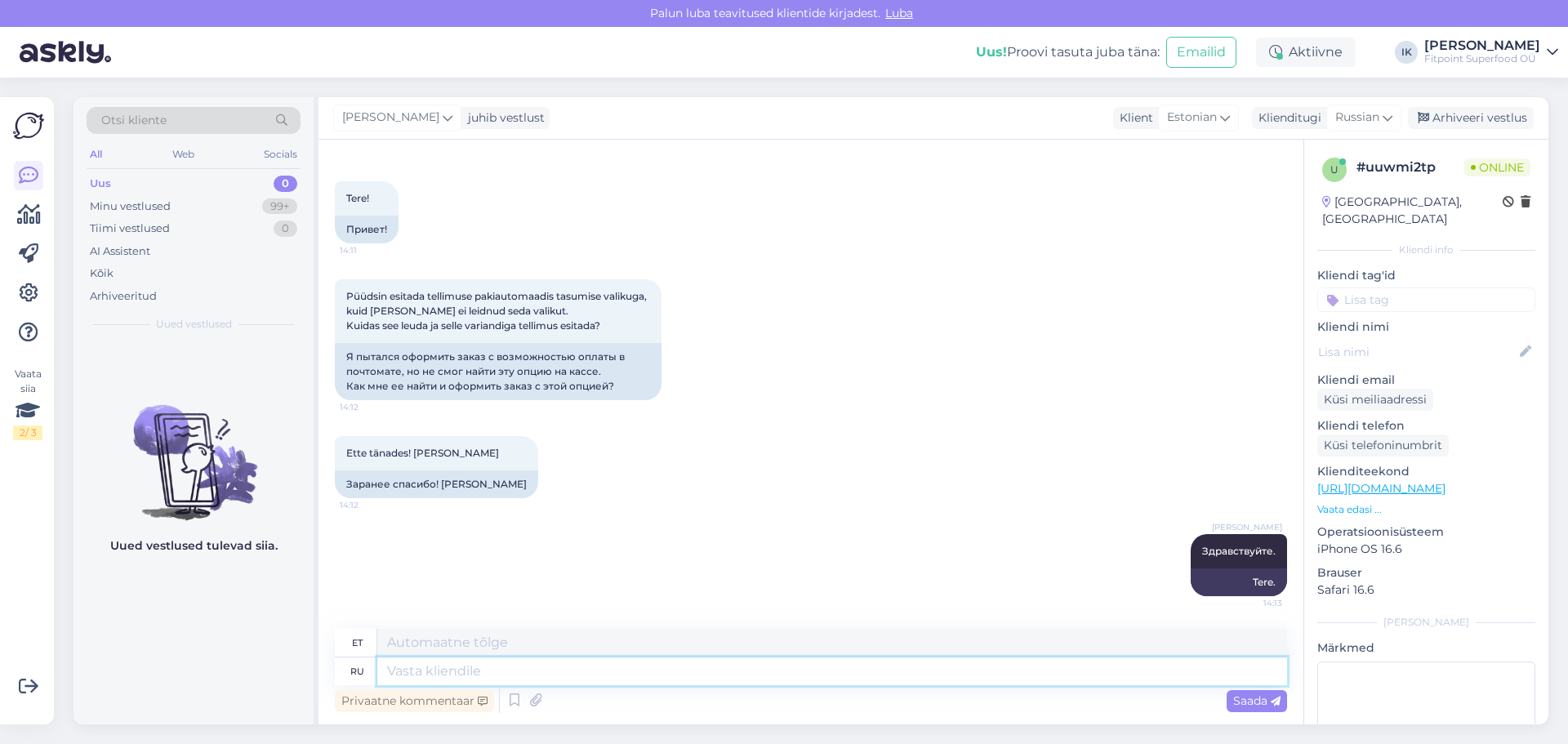
drag, startPoint x: 833, startPoint y: 668, endPoint x: 849, endPoint y: 670, distance: 16.1
click at [842, 670] on textarea at bounding box center [832, 671] width 910 height 28
type textarea "Это"
type textarea "See"
type textarea "Это функция"
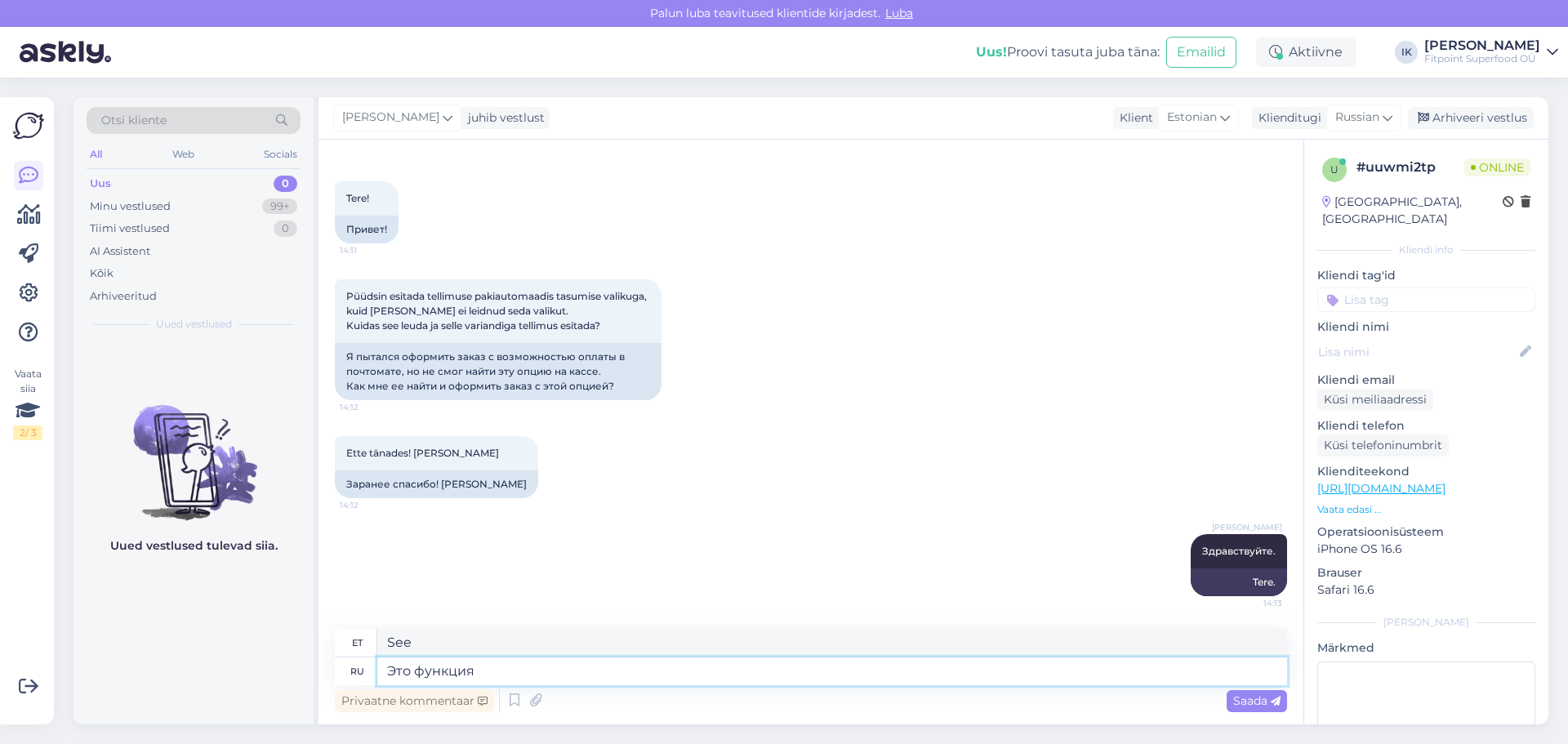
type textarea "See on funktsioon"
type textarea "Это функция работает"
type textarea "See funktsioon töötab"
type textarea "Это функция работает на заказы"
type textarea "See funktsioon töötab tellimuste puhul."
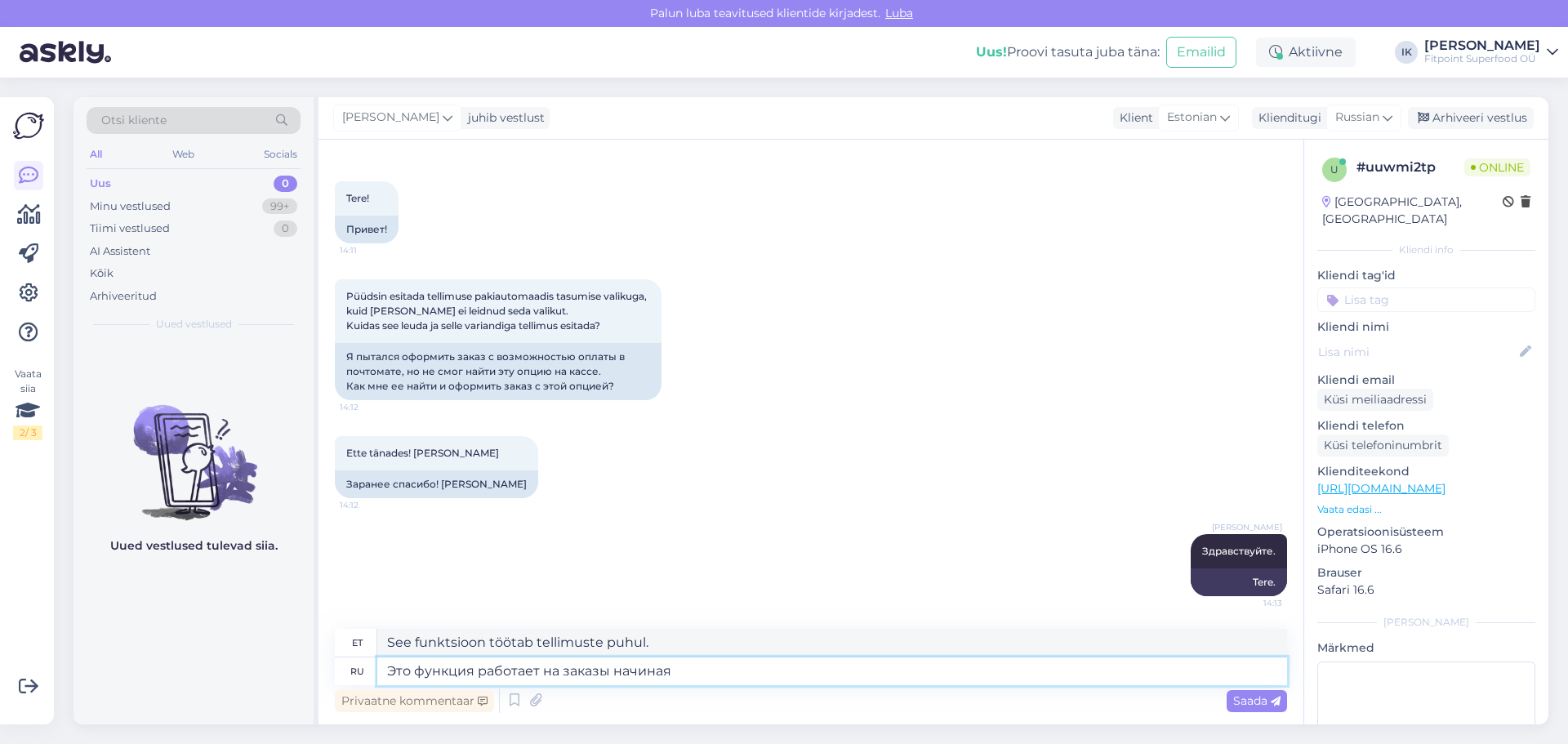
type textarea "Это функция работает на заказы начиная"
type textarea "See funktsioon töötab tellimuste puhul alates"
type textarea "Это функция работает на заказы начиная от 50"
type textarea "See funktsioon töötab tellimuste puhul alates 50-st"
type textarea "Это функция работает на заказы начиная от 50 евро."
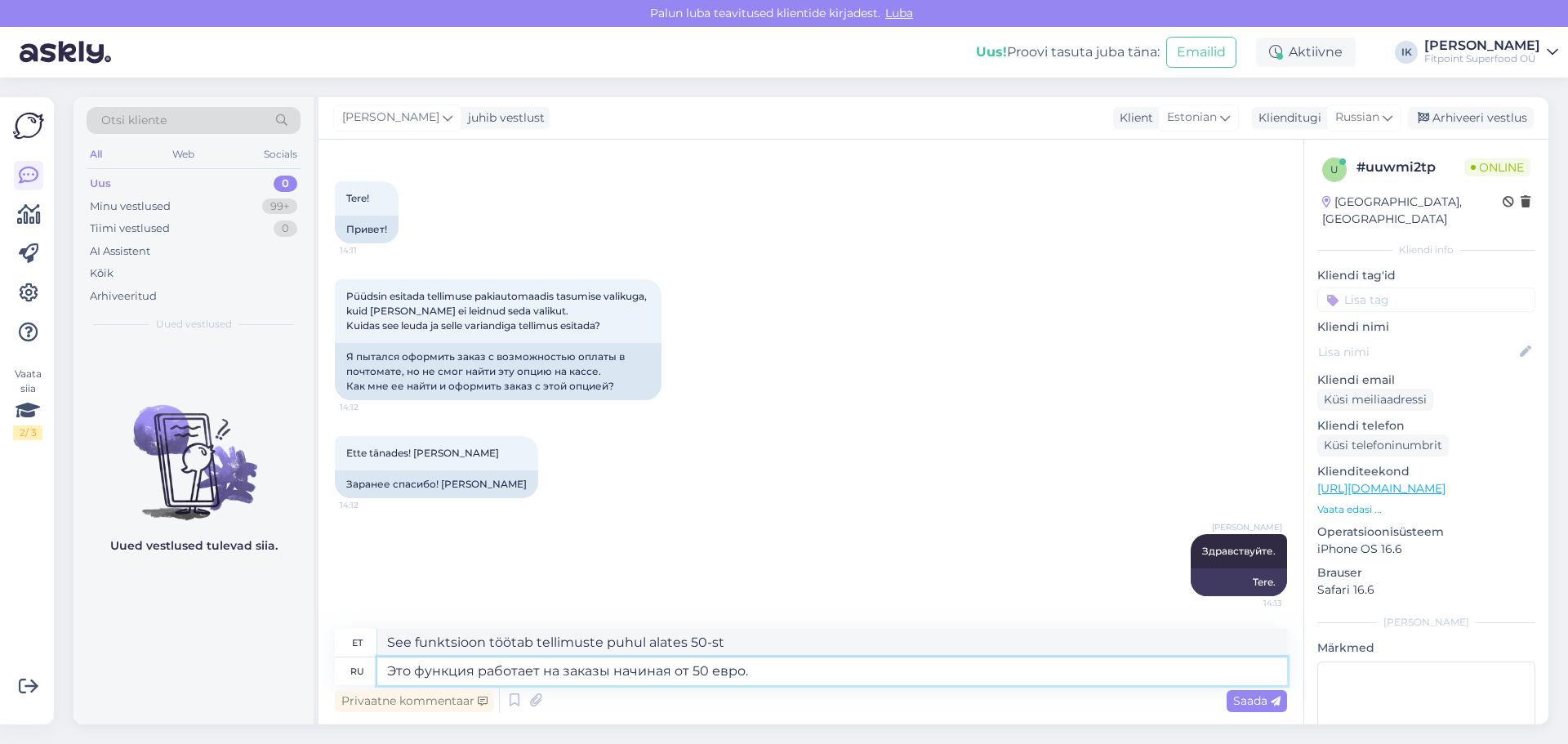
type textarea "See funktsioon töötab tellimuste puhul alates 50 eurost."
type textarea "Это функция работает на заказы начиная от 50 евро."
click at [1235, 704] on span "Saada" at bounding box center [1257, 701] width 48 height 14
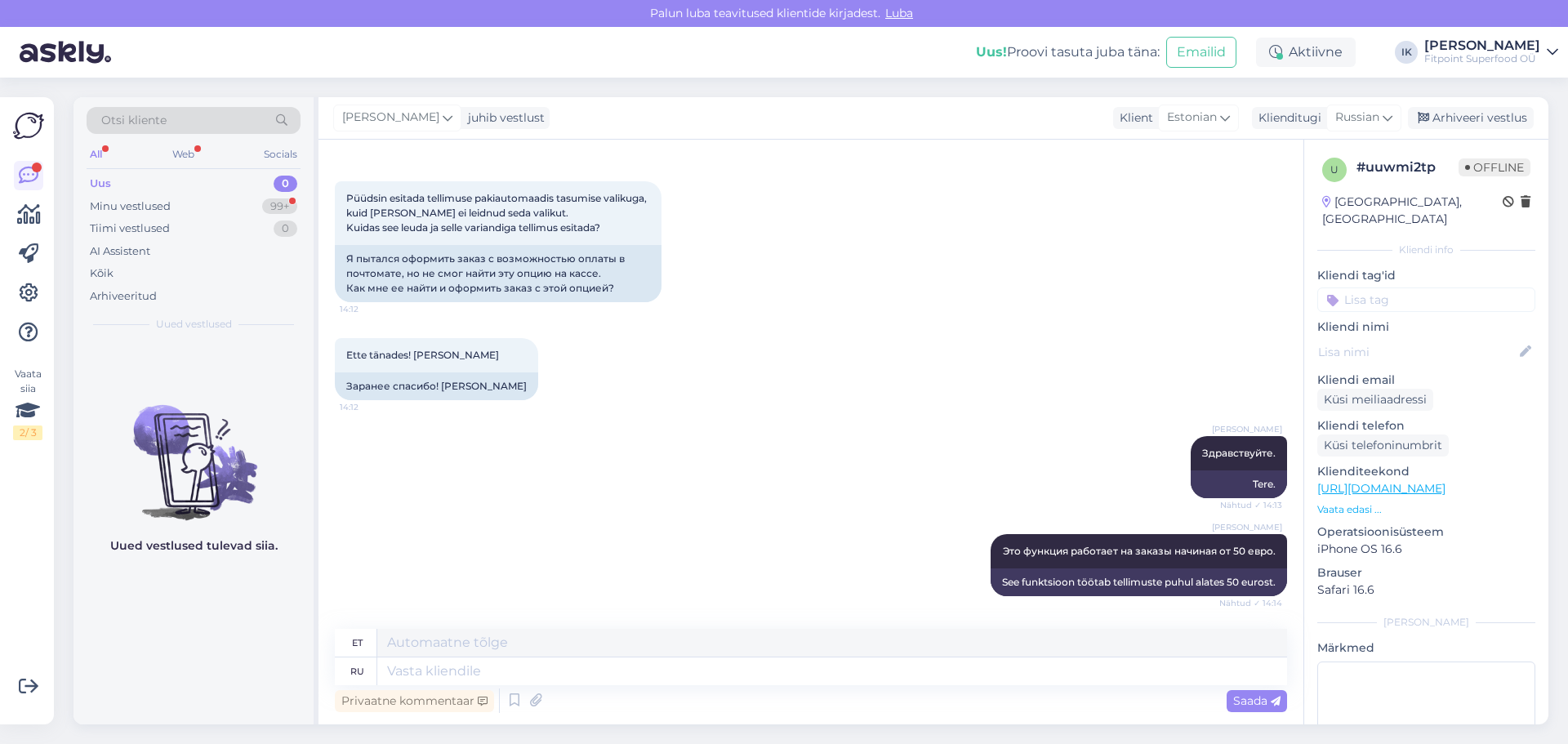
scroll to position [414, 0]
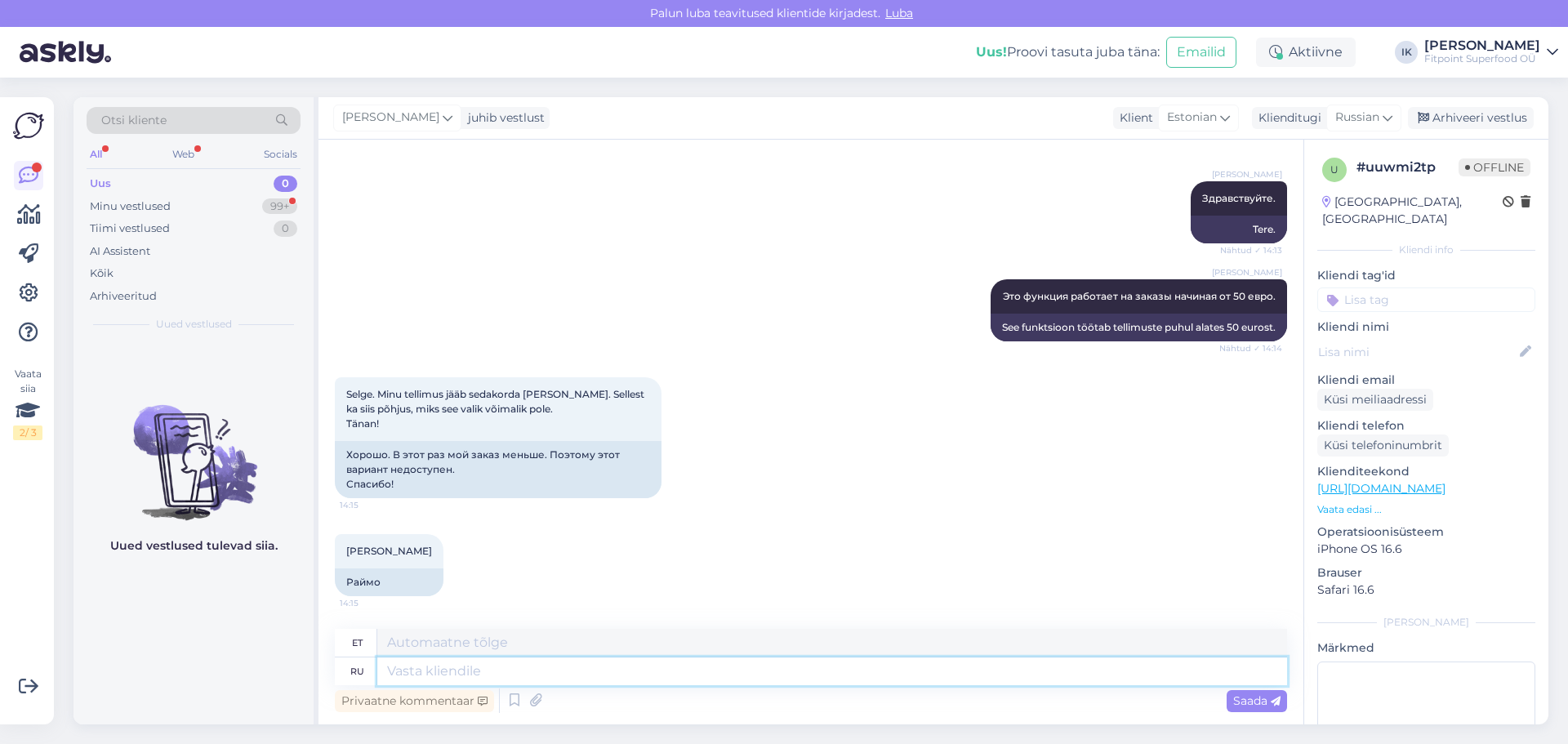
click at [535, 672] on textarea at bounding box center [832, 671] width 910 height 28
type textarea "Вс"
type textarea "Päike"
type textarea "Всегда"
type textarea "Alati"
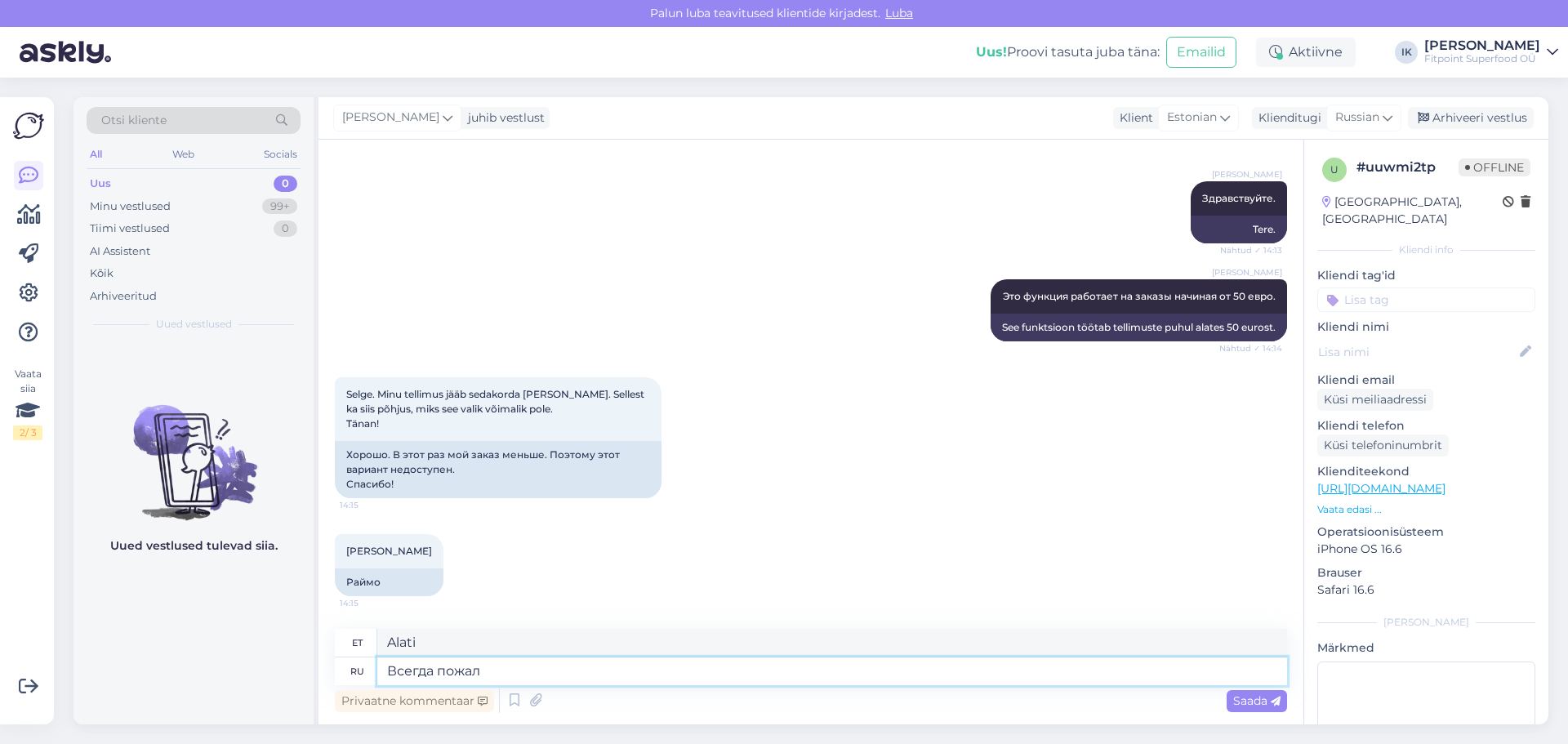
type textarea "Всегда пожалй"
type textarea "Ole [PERSON_NAME] halastav"
type textarea "Всегда пожалуйста"
type textarea "Pole tänu väärt"
type textarea "Всегда пожалуйста,"
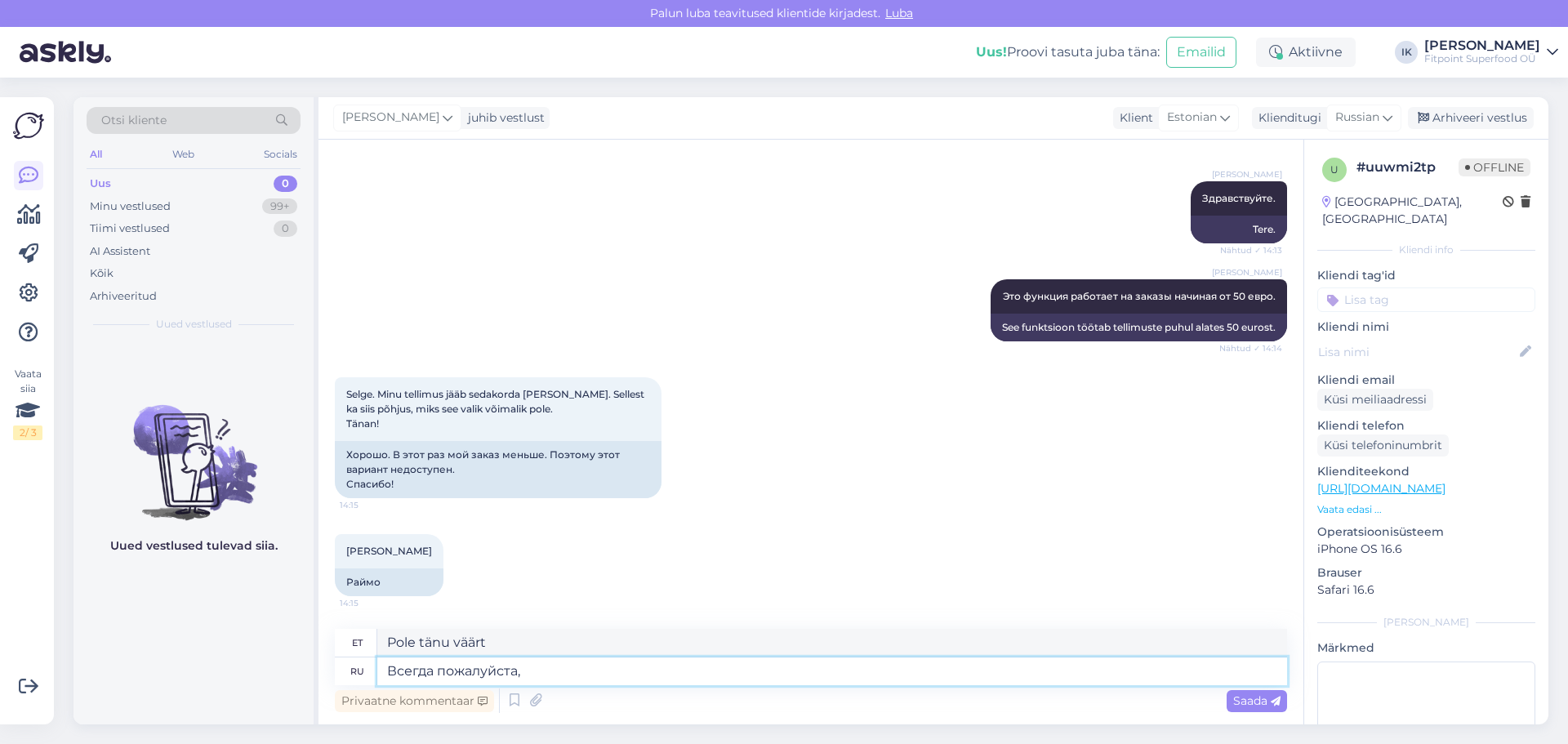
type textarea "Pole tänu väärt,"
type textarea "Всегда пожалуйста,хорошего д"
type textarea "Oled [PERSON_NAME] teretulnud, head aega"
type textarea "Всегда пожалуйста,хорошего дня!"
type textarea "Pole tänu väärt, ilusat päeva jätku!"
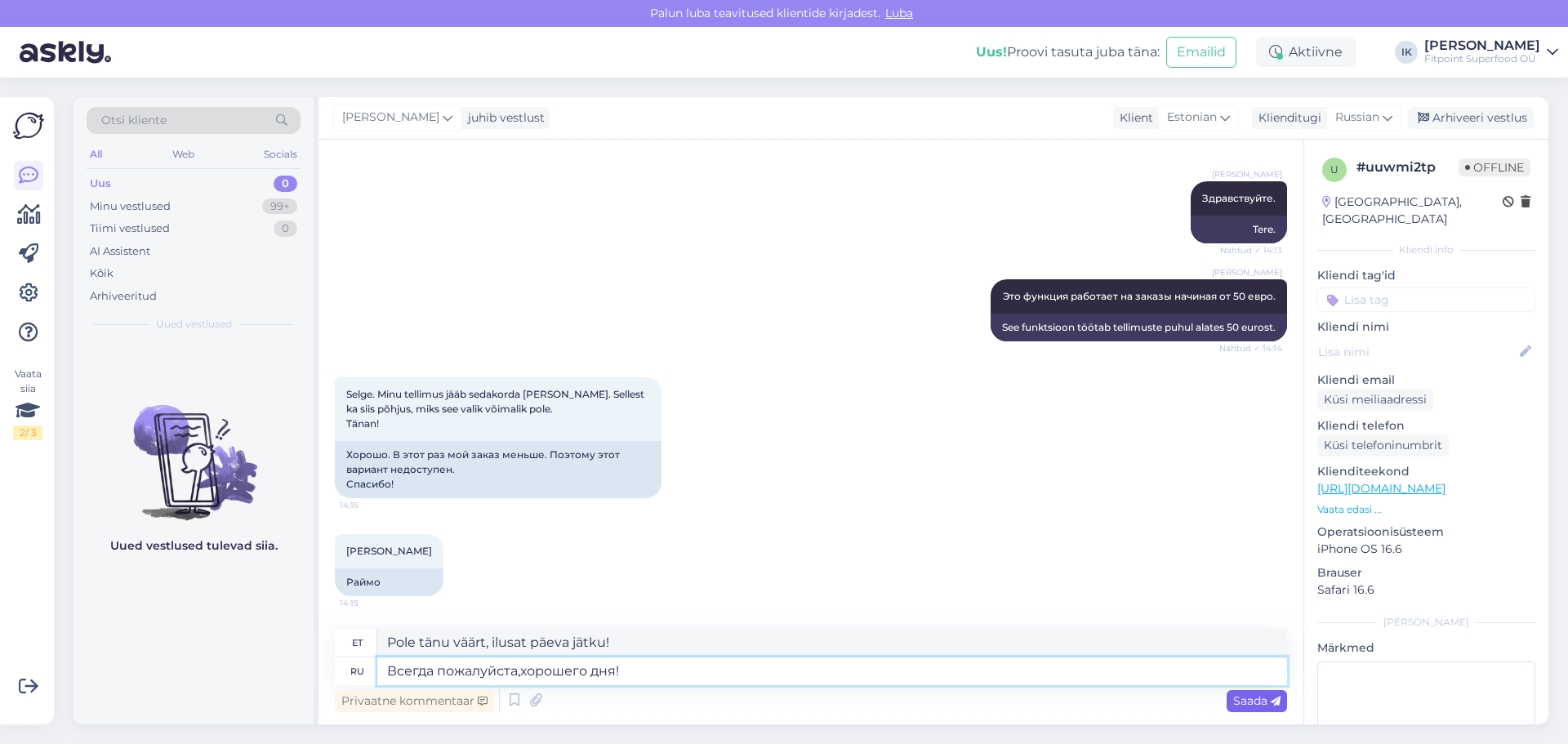
type textarea "Всегда пожалуйста,хорошего дня!"
click at [1282, 706] on div "Saada" at bounding box center [1256, 701] width 60 height 22
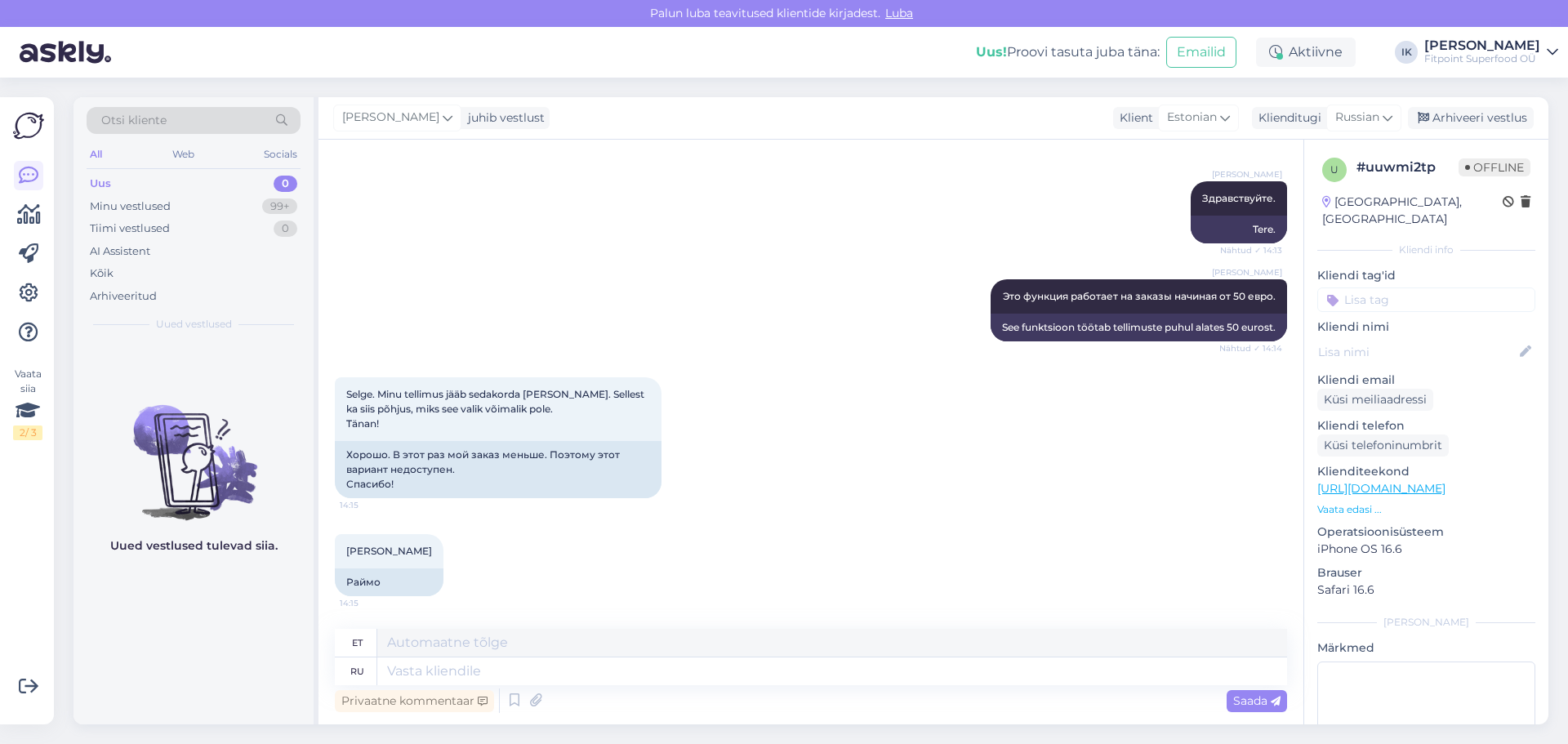
scroll to position [512, 0]
